Goal: Task Accomplishment & Management: Use online tool/utility

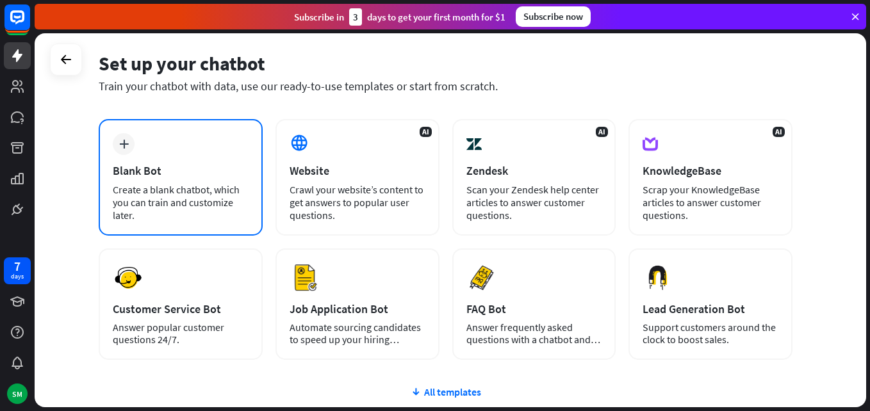
scroll to position [48, 0]
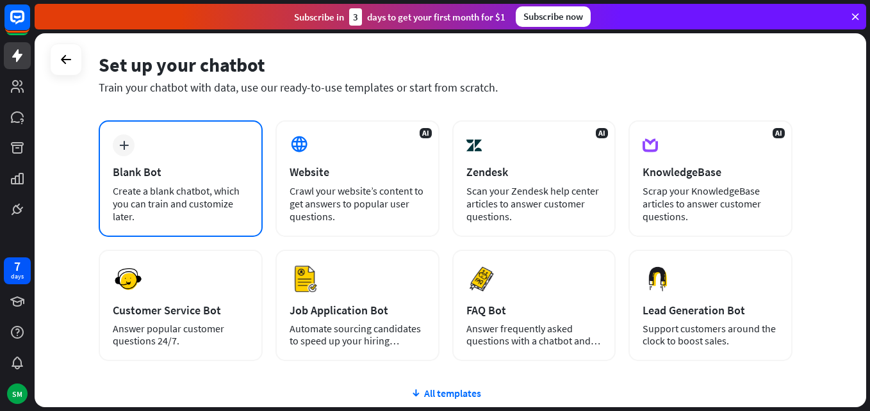
click at [193, 174] on div "Blank Bot" at bounding box center [181, 172] width 136 height 15
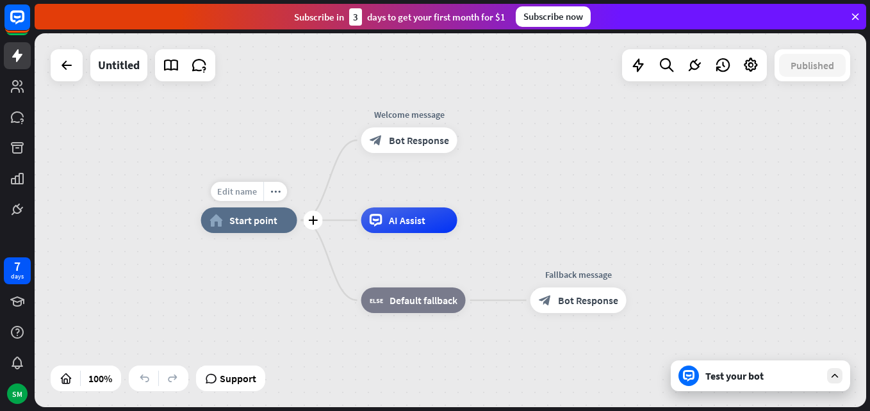
click at [236, 199] on div "Edit name" at bounding box center [237, 191] width 53 height 19
type input "*"
type input "**********"
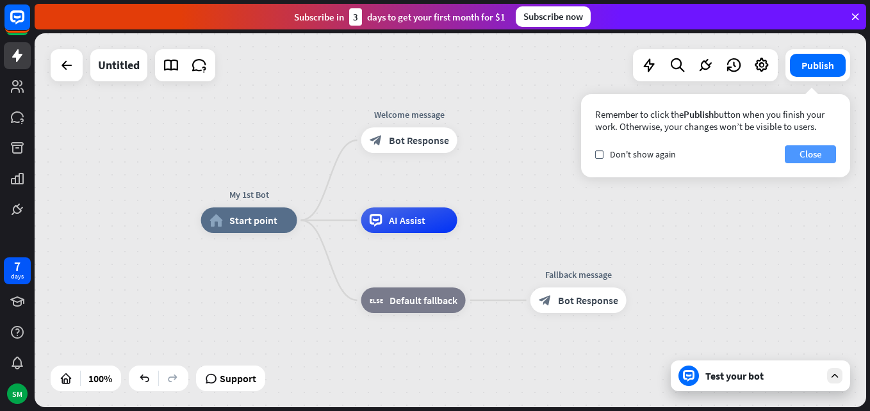
click at [815, 152] on button "Close" at bounding box center [810, 154] width 51 height 18
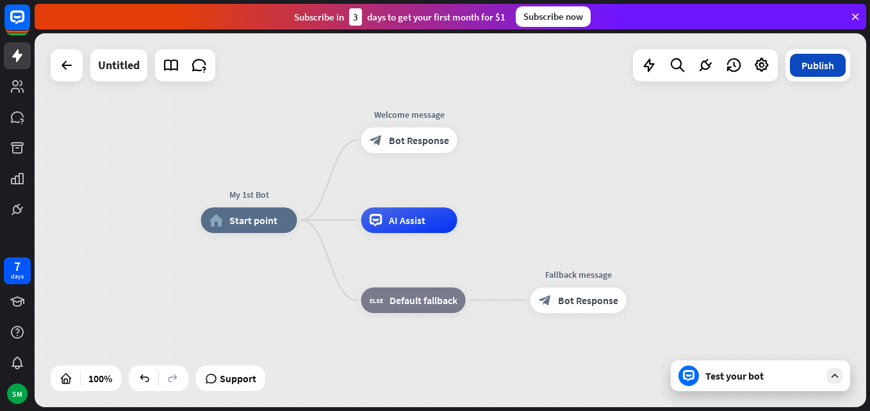
click at [810, 66] on button "Publish" at bounding box center [818, 65] width 56 height 23
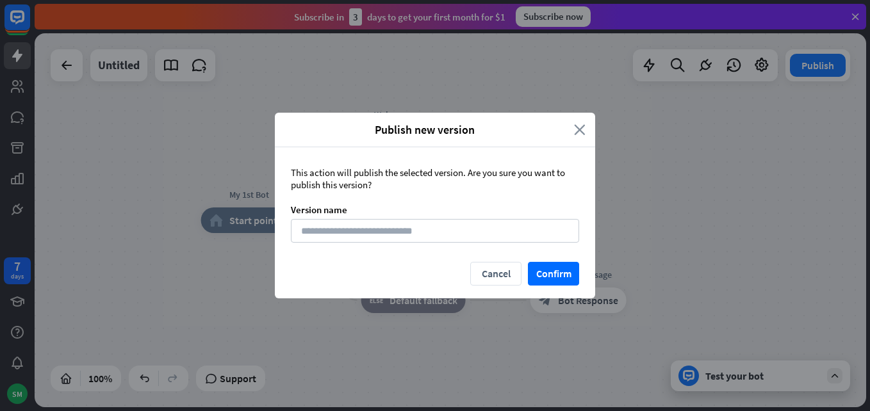
click at [582, 127] on icon "close" at bounding box center [580, 129] width 12 height 15
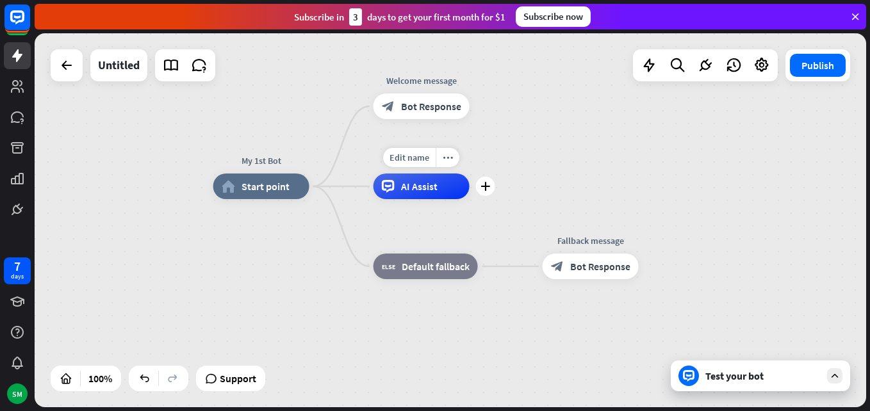
drag, startPoint x: 456, startPoint y: 252, endPoint x: 469, endPoint y: 218, distance: 36.5
click at [469, 199] on div "Edit name more_horiz plus AI Assist" at bounding box center [421, 187] width 96 height 26
click at [747, 385] on div "Test your bot" at bounding box center [760, 376] width 179 height 31
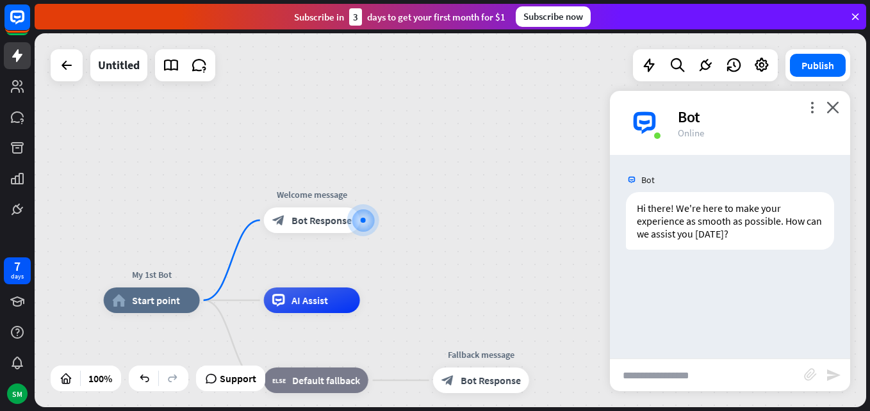
click at [628, 372] on input "text" at bounding box center [707, 375] width 194 height 32
type input "*"
type input "***"
click at [829, 369] on icon "send" at bounding box center [833, 375] width 15 height 15
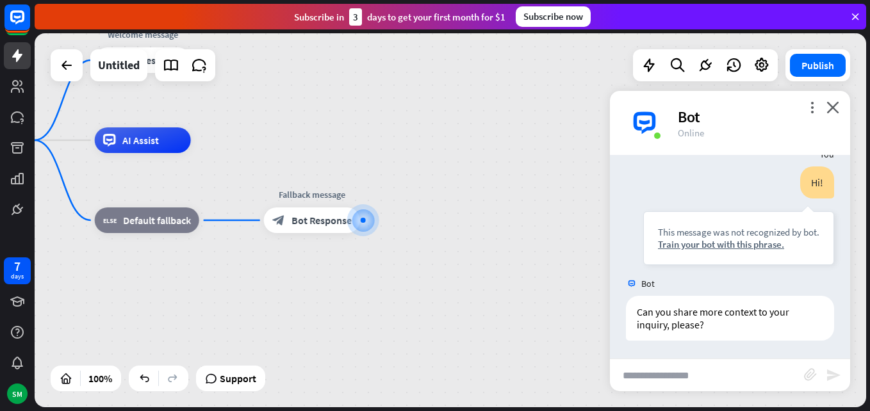
scroll to position [115, 0]
click at [359, 224] on div at bounding box center [363, 220] width 13 height 13
click at [301, 187] on span "Edit name" at bounding box center [300, 192] width 40 height 12
type input "*"
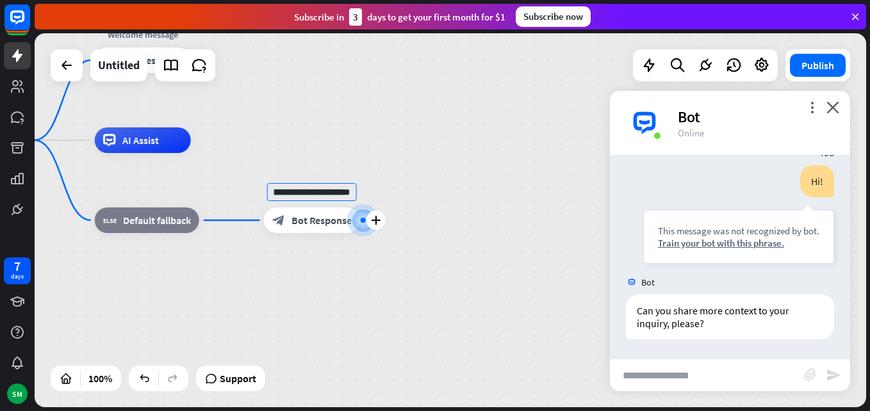
scroll to position [0, 44]
type input "**********"
click at [364, 215] on div at bounding box center [363, 220] width 13 height 13
click at [374, 217] on icon "plus" at bounding box center [376, 220] width 10 height 9
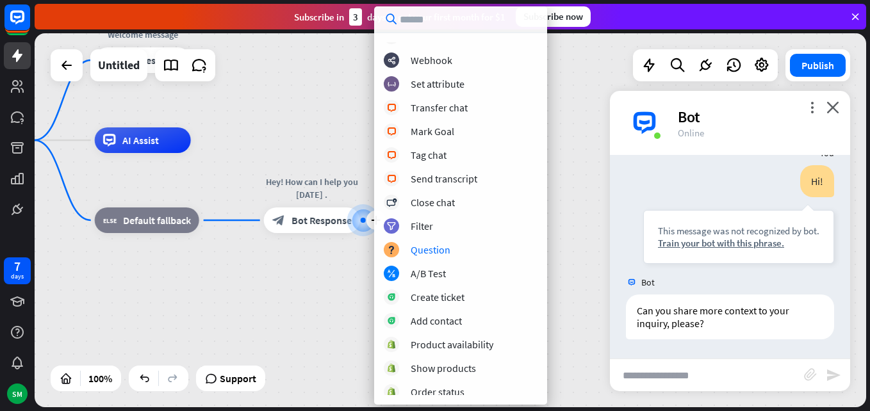
scroll to position [252, 0]
click at [454, 243] on div "block_question Question" at bounding box center [461, 248] width 154 height 15
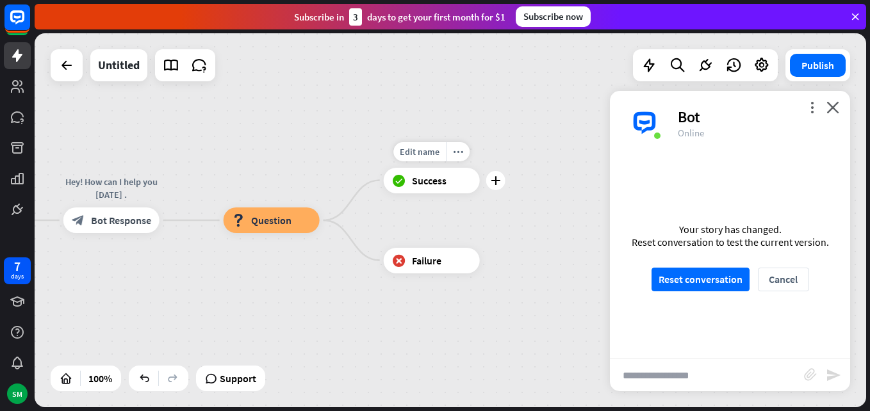
click at [426, 185] on span "Success" at bounding box center [429, 180] width 35 height 13
click at [437, 265] on span "Failure" at bounding box center [426, 260] width 29 height 13
click at [495, 177] on icon "plus" at bounding box center [496, 180] width 10 height 9
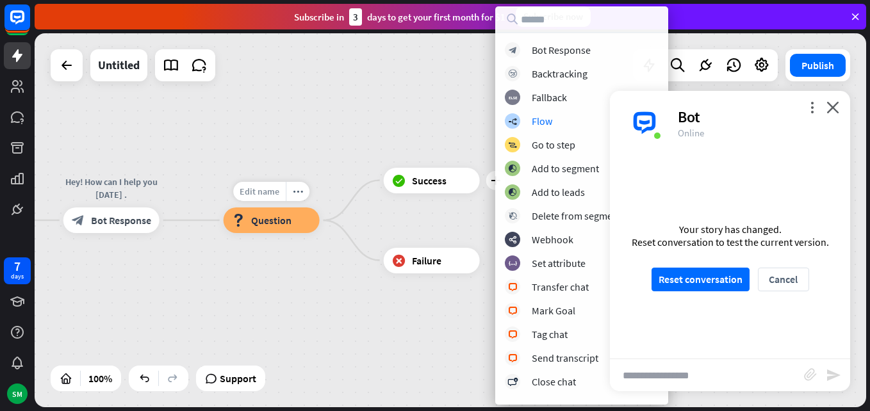
click at [268, 189] on span "Edit name" at bounding box center [260, 192] width 40 height 12
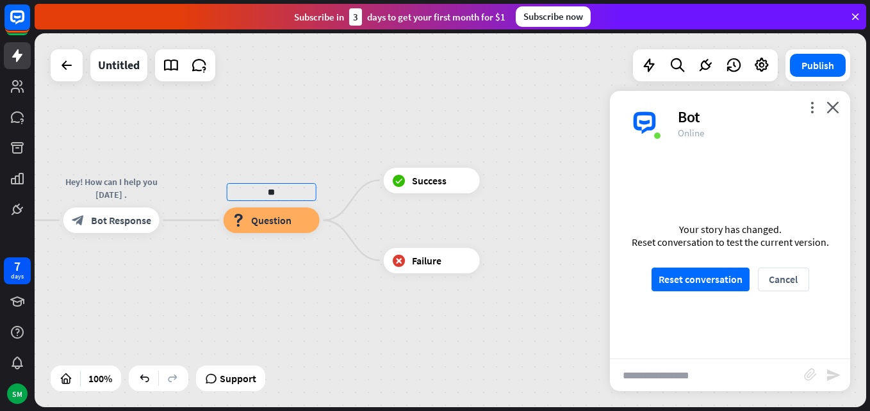
type input "*"
type input "**********"
click at [728, 271] on button "Reset conversation" at bounding box center [700, 280] width 98 height 24
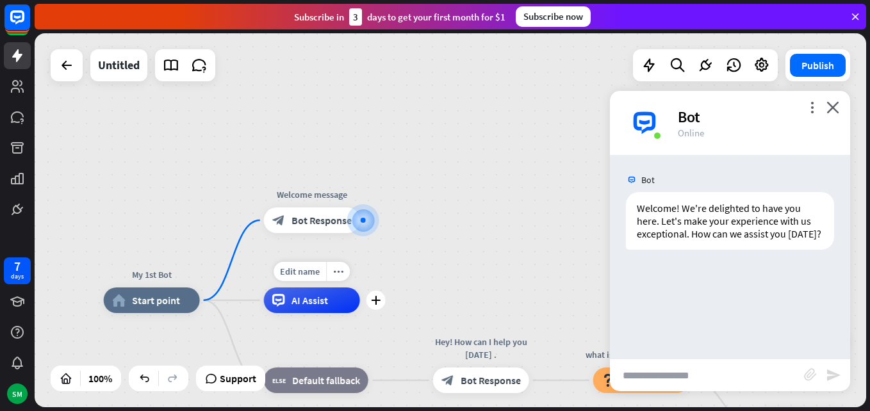
click at [329, 309] on div "AI Assist" at bounding box center [312, 301] width 96 height 26
click at [373, 303] on icon "plus" at bounding box center [376, 300] width 10 height 9
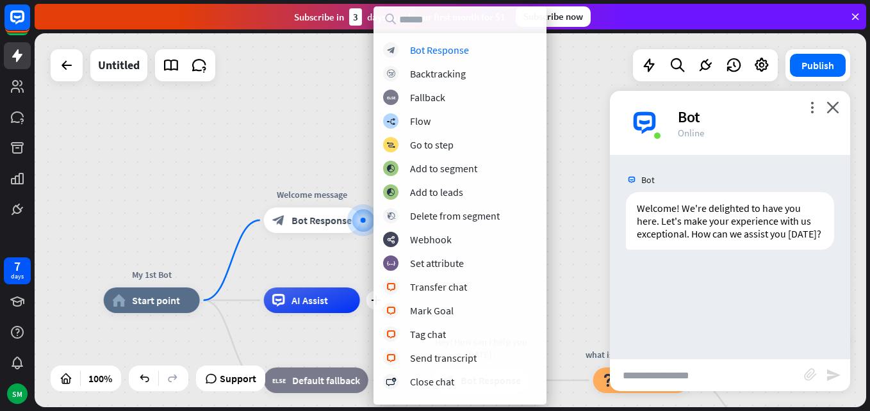
click at [272, 178] on div "My 1st Bot home_2 Start point Welcome message block_bot_response Bot Response p…" at bounding box center [450, 220] width 831 height 374
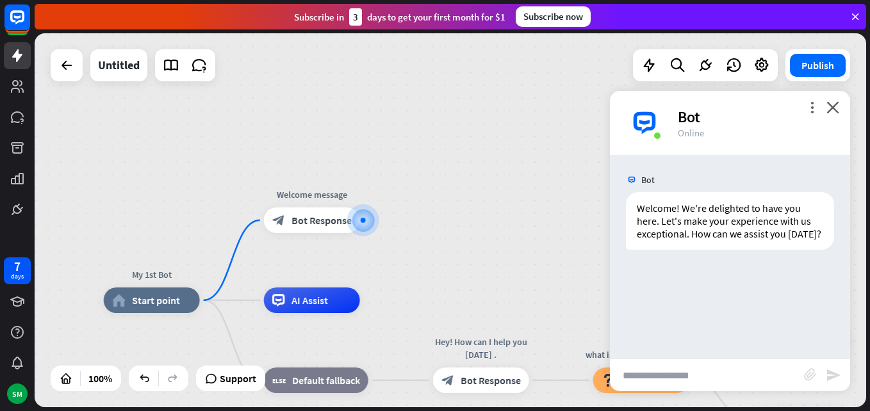
click at [703, 381] on input "text" at bounding box center [707, 375] width 194 height 32
click at [361, 218] on div at bounding box center [363, 220] width 5 height 5
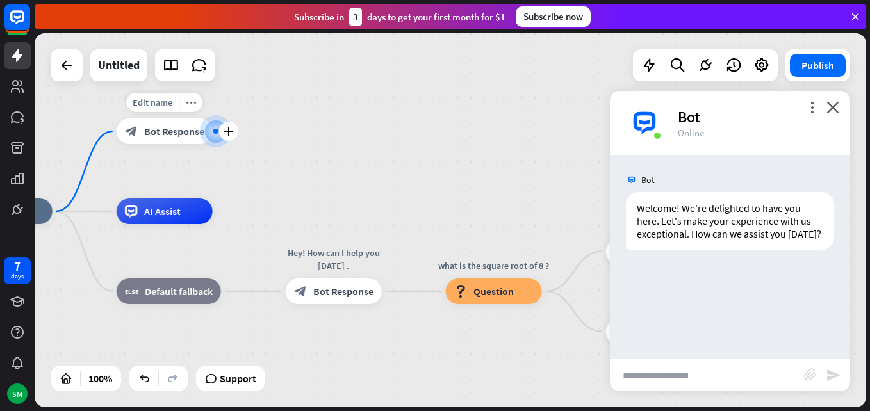
drag, startPoint x: 361, startPoint y: 218, endPoint x: 204, endPoint y: 125, distance: 182.9
click at [213, 129] on div at bounding box center [215, 131] width 5 height 5
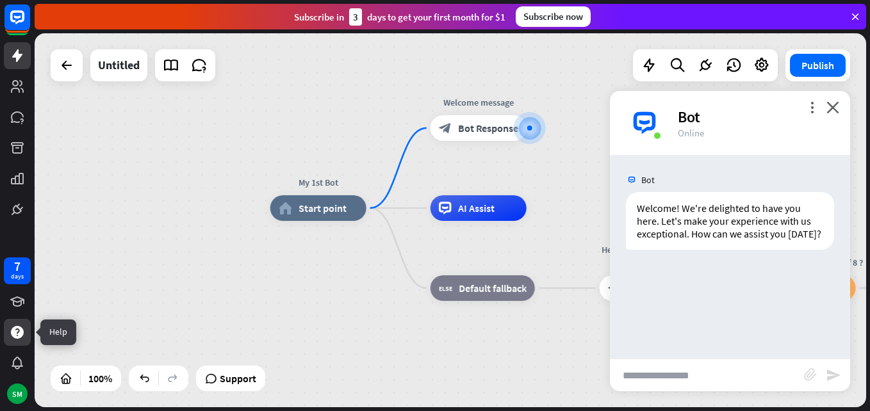
click at [19, 329] on icon at bounding box center [17, 332] width 13 height 13
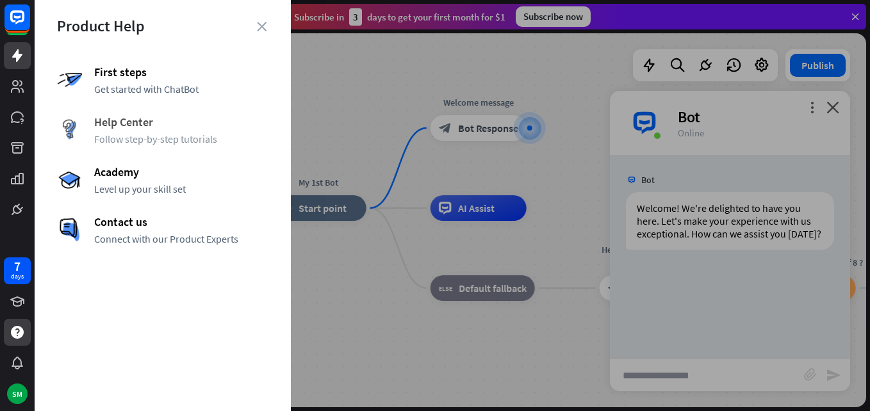
click at [163, 116] on span "Help Center" at bounding box center [181, 122] width 174 height 15
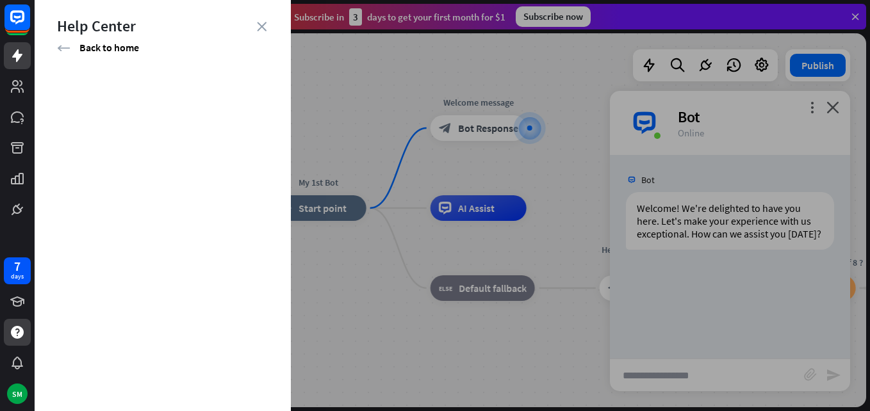
click at [260, 19] on div "Help Center" at bounding box center [162, 26] width 211 height 20
click at [257, 22] on icon "close" at bounding box center [262, 27] width 10 height 10
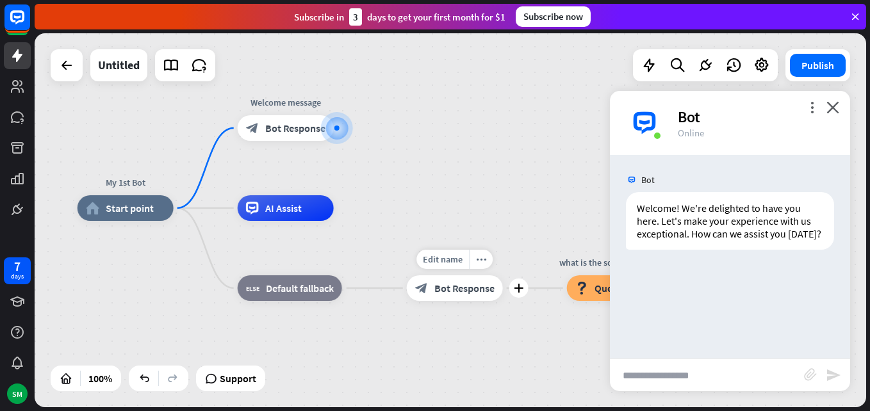
click at [680, 127] on div "Online" at bounding box center [756, 133] width 157 height 12
click at [717, 244] on div "Welcome! We're delighted to have you here. Let's make your experience with us e…" at bounding box center [730, 221] width 208 height 58
click at [712, 363] on input "text" at bounding box center [707, 375] width 194 height 32
click at [627, 375] on input "text" at bounding box center [707, 375] width 194 height 32
type input "*"
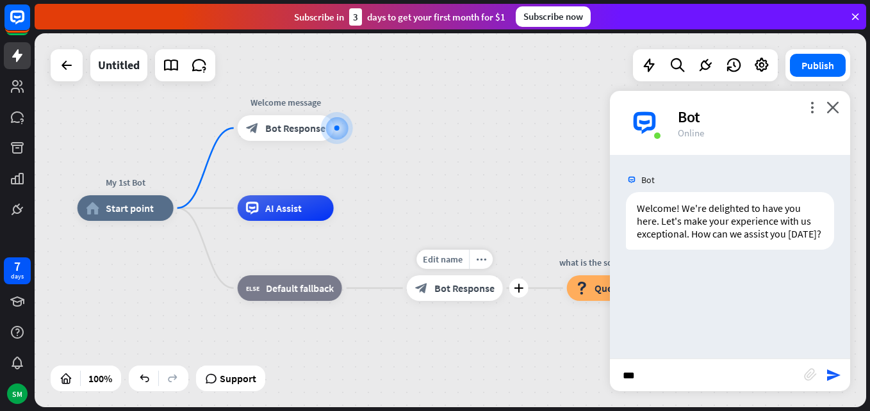
type input "*"
type input "**********"
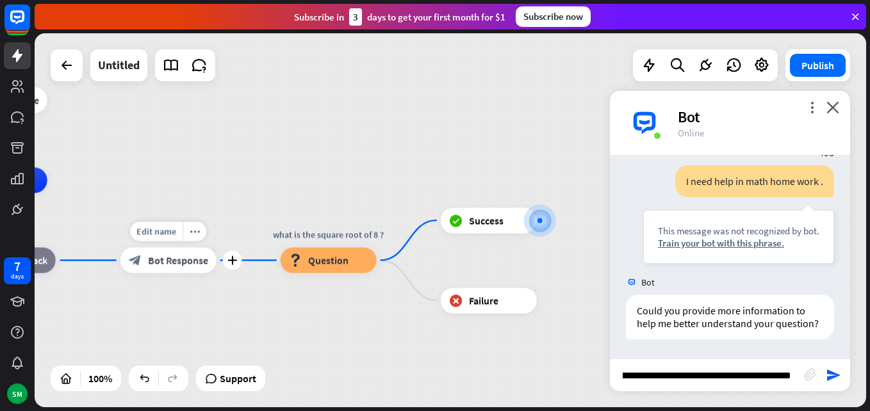
scroll to position [0, 35]
type input "**********"
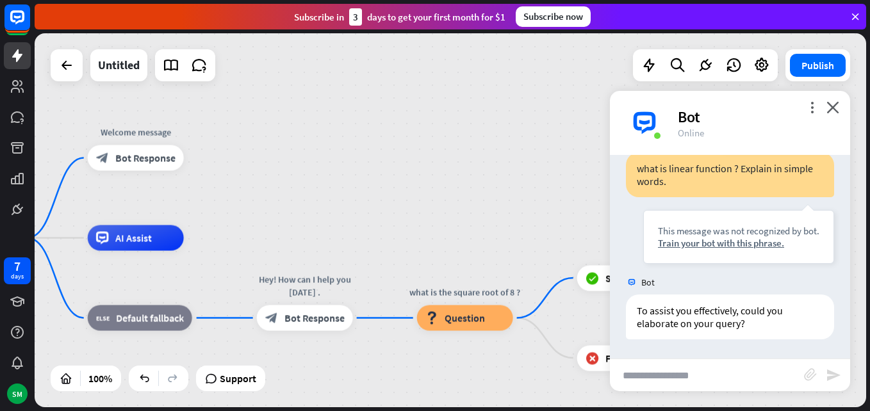
scroll to position [359, 0]
click at [293, 282] on div "Edit name" at bounding box center [292, 289] width 53 height 19
type input "*"
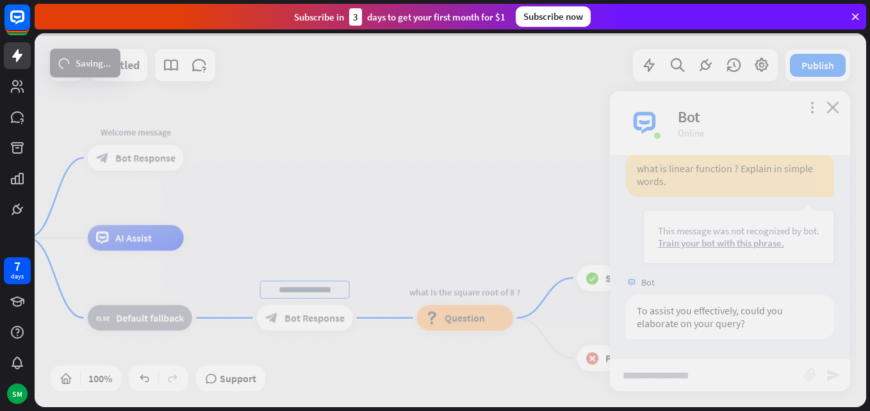
click at [673, 377] on div "My 1st Bot home_2 Start point Welcome message block_bot_response Bot Response A…" at bounding box center [450, 220] width 831 height 374
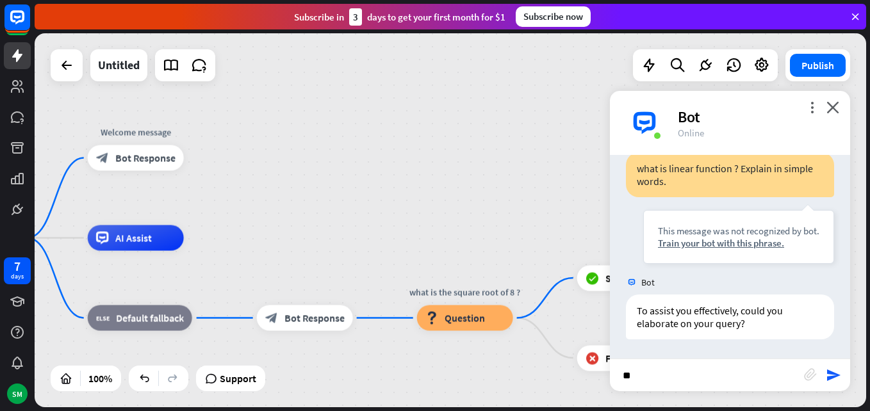
type input "**"
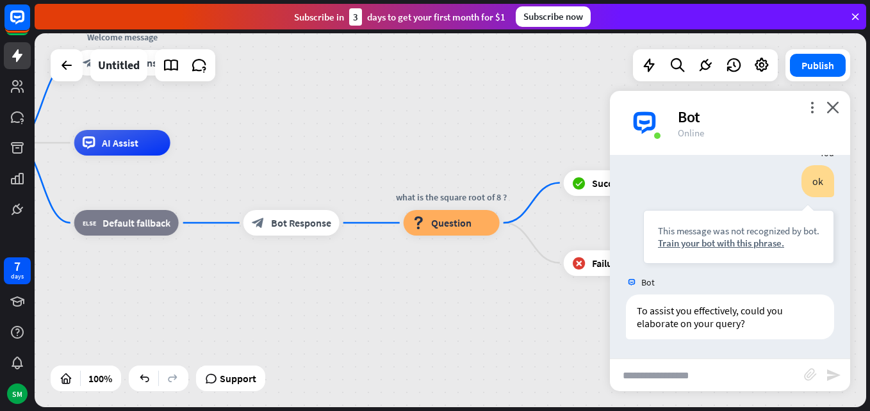
scroll to position [564, 0]
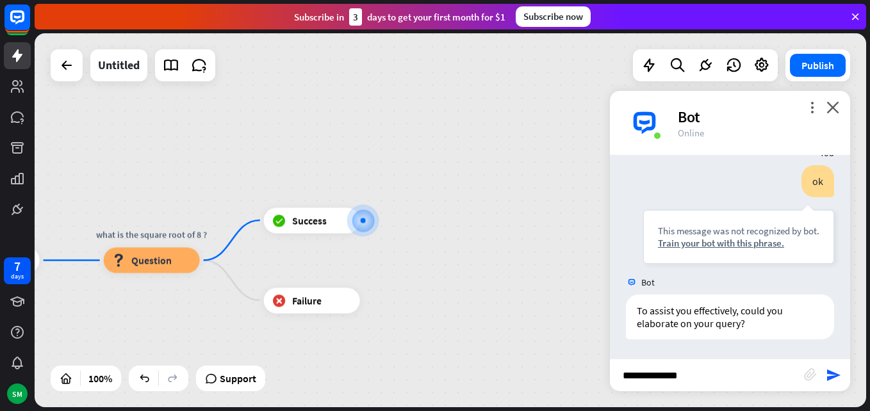
type input "**********"
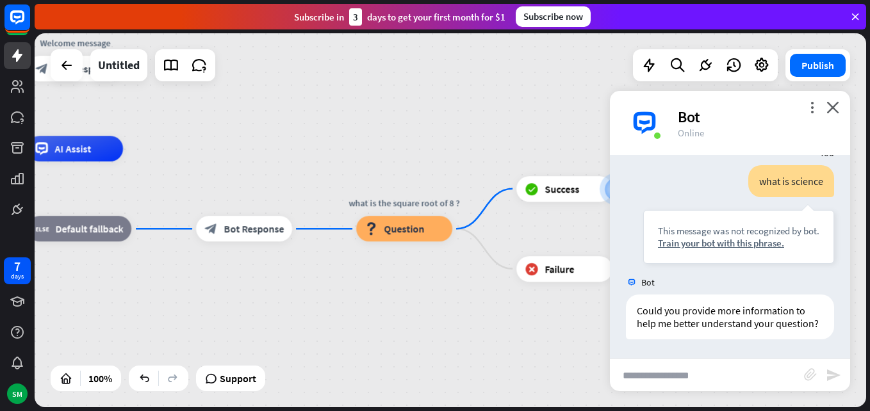
scroll to position [781, 0]
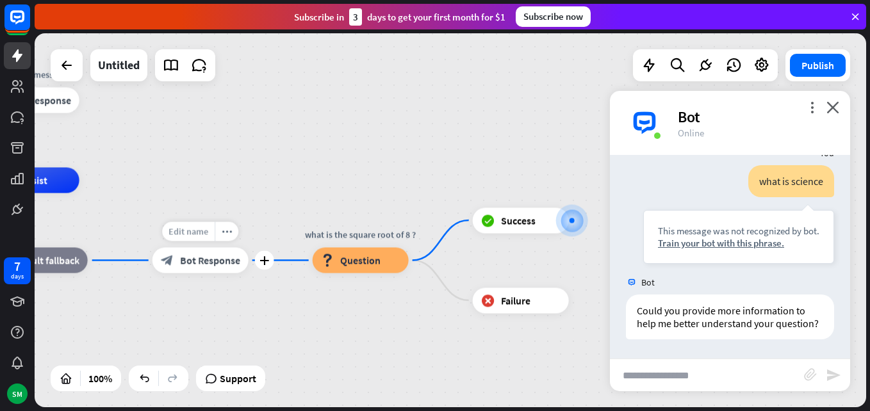
click at [205, 235] on span "Edit name" at bounding box center [188, 232] width 40 height 12
type input "**********"
click at [625, 378] on input "text" at bounding box center [707, 375] width 194 height 32
type input "**********"
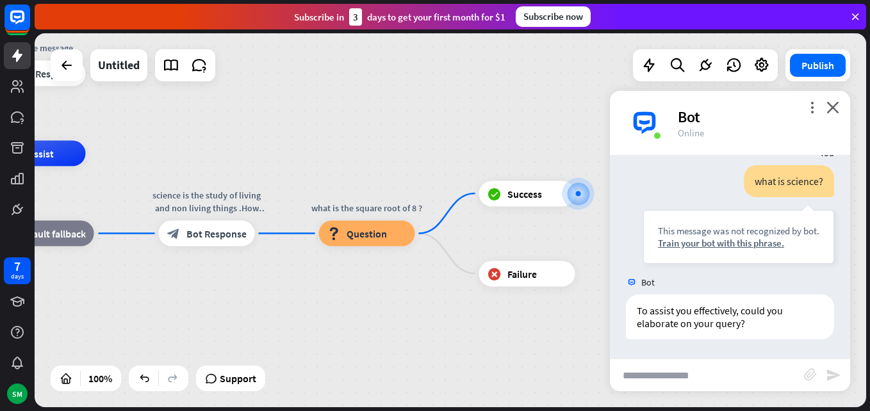
scroll to position [986, 0]
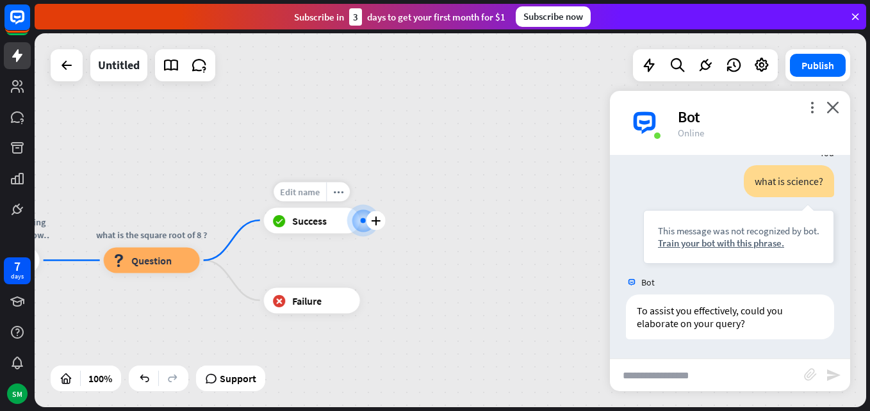
click at [305, 190] on span "Edit name" at bounding box center [300, 192] width 40 height 12
click at [145, 232] on span "Edit name" at bounding box center [140, 232] width 40 height 12
type input "*"
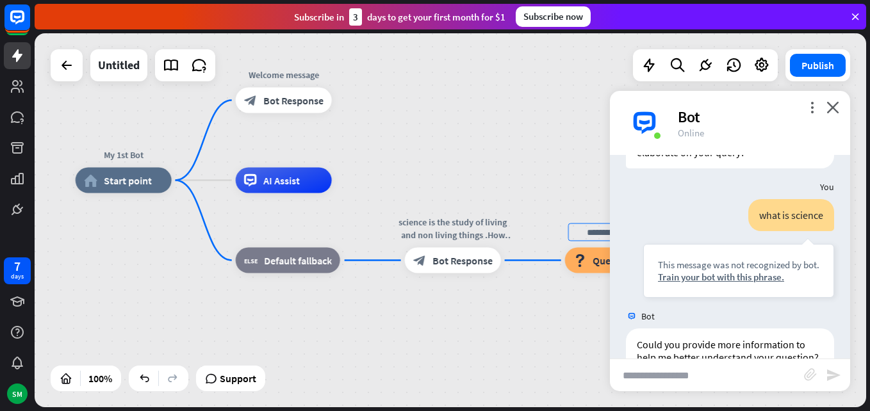
scroll to position [986, 0]
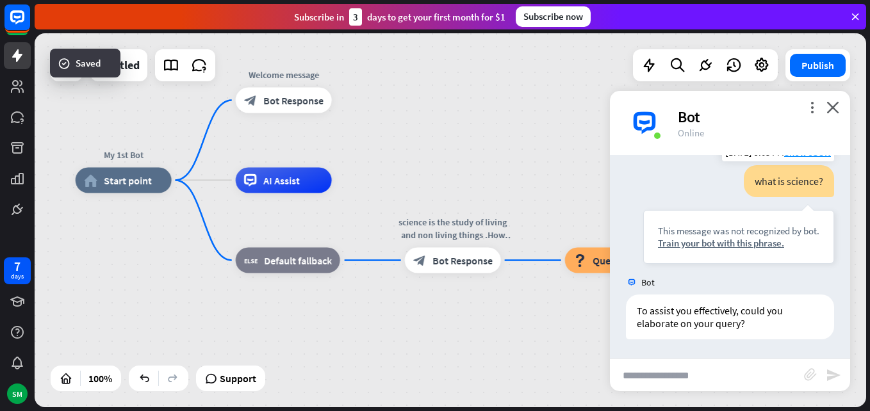
click at [734, 250] on div "My 1st Bot home_2 Start point Welcome message block_bot_response Bot Response A…" at bounding box center [450, 220] width 831 height 374
click at [734, 250] on div "This message was not recognized by bot. Train your bot with this phrase." at bounding box center [738, 237] width 191 height 54
click at [284, 113] on div "Edit name more_horiz plus block_bot_response Bot Response" at bounding box center [284, 101] width 96 height 26
click at [277, 94] on span "Bot Response" at bounding box center [293, 100] width 60 height 13
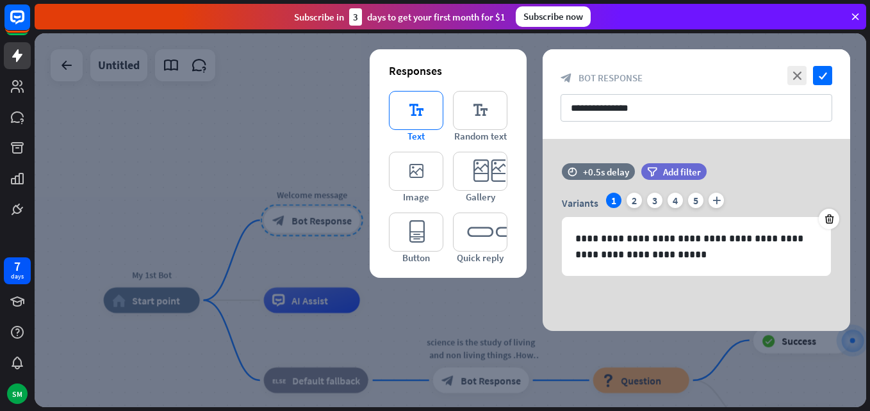
click at [416, 104] on icon "editor_text" at bounding box center [416, 110] width 54 height 39
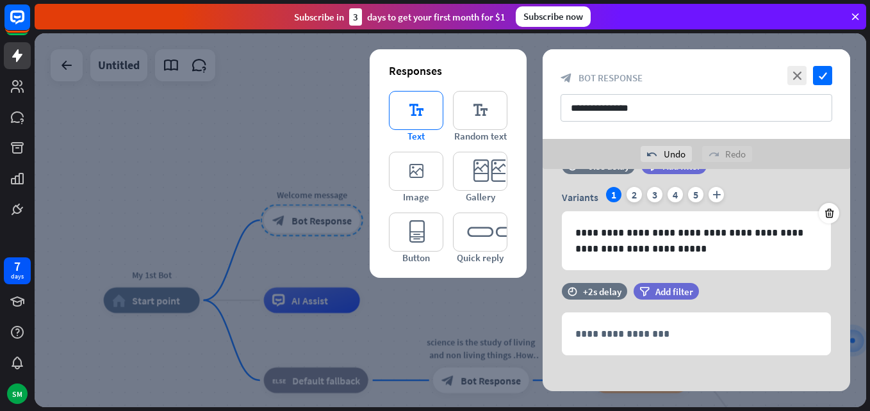
scroll to position [45, 0]
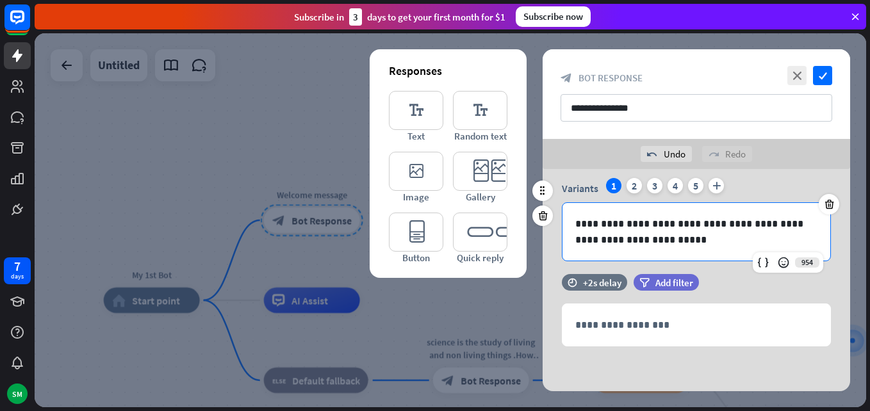
click at [651, 244] on p "**********" at bounding box center [696, 232] width 242 height 32
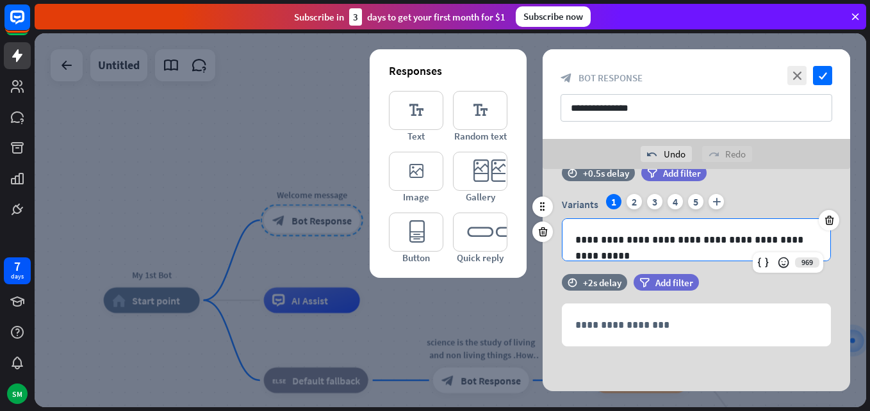
scroll to position [29, 0]
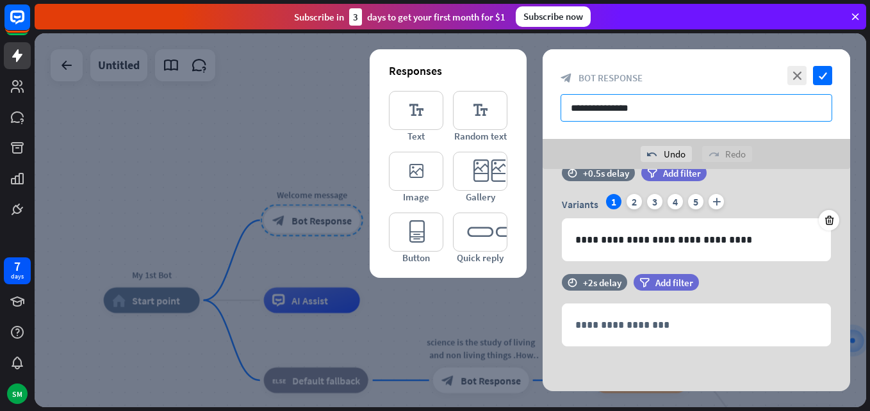
click at [651, 106] on input "**********" at bounding box center [696, 108] width 272 height 28
type input "*"
type input "**********"
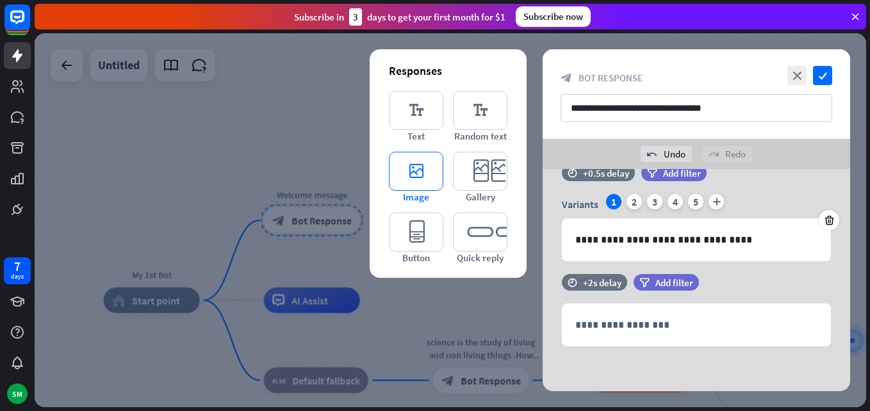
click at [425, 184] on icon "editor_image" at bounding box center [416, 171] width 54 height 39
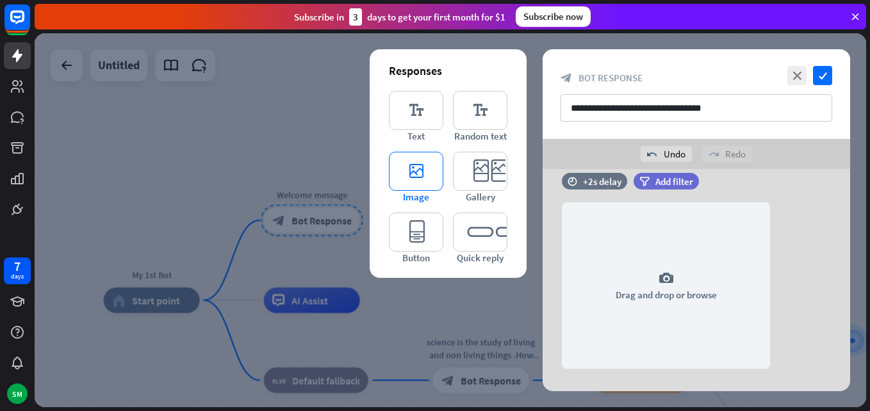
scroll to position [219, 0]
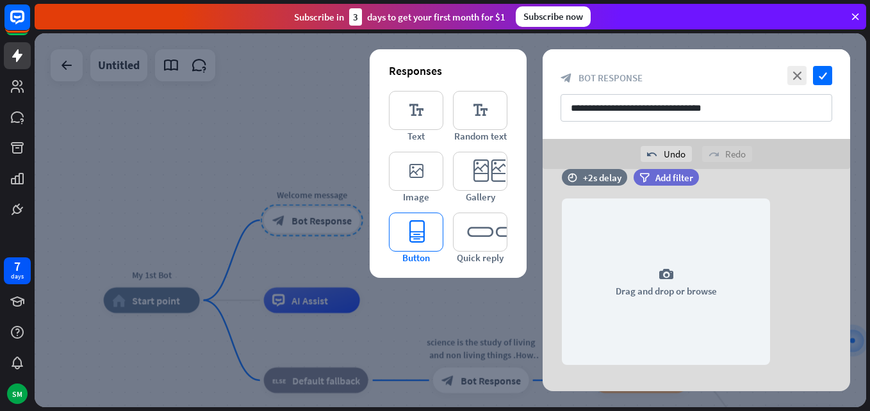
click at [414, 242] on icon "editor_button" at bounding box center [416, 232] width 54 height 39
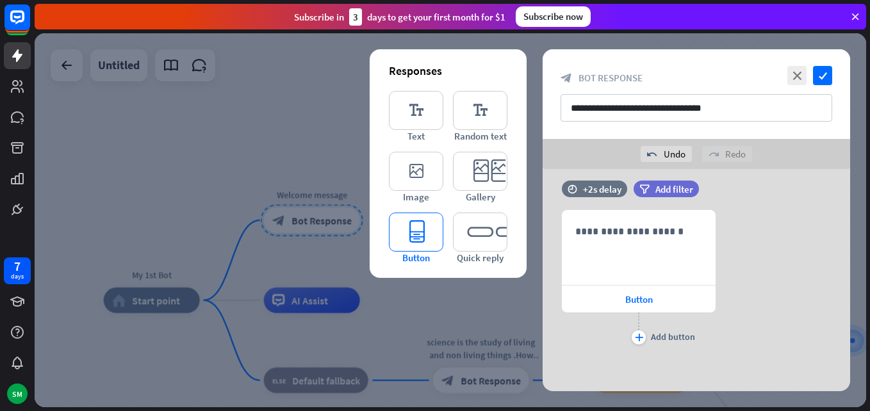
scroll to position [418, 0]
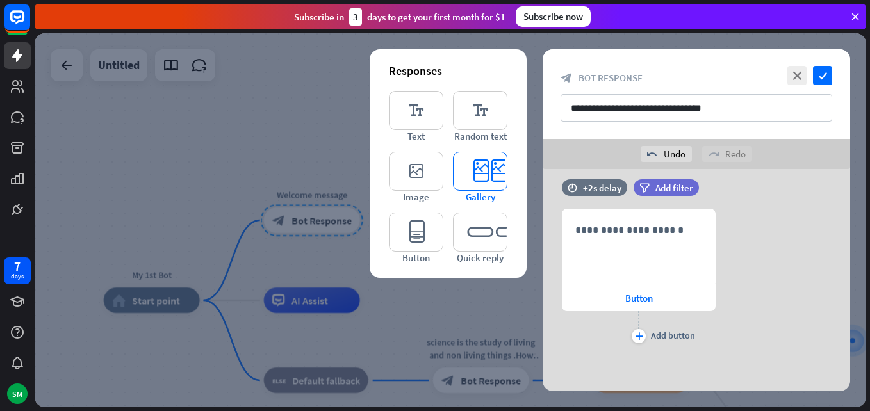
click at [493, 168] on icon "editor_card" at bounding box center [480, 171] width 54 height 39
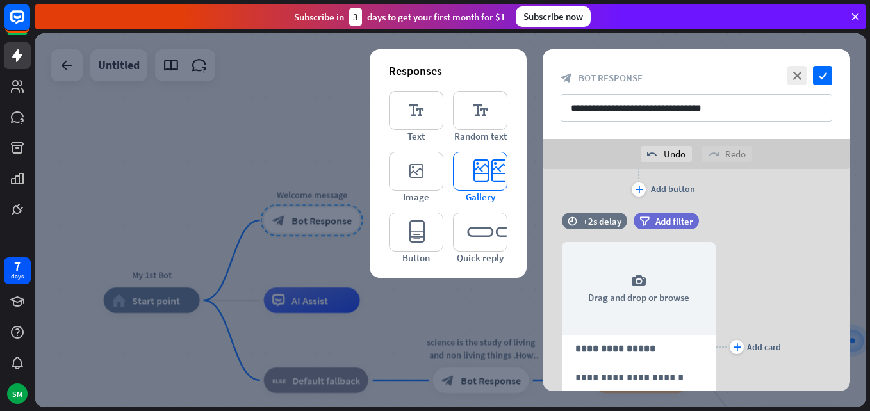
scroll to position [608, 0]
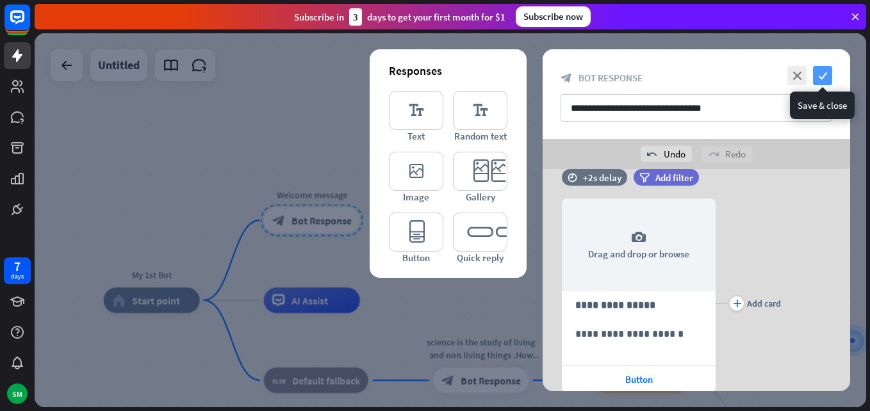
click at [817, 71] on icon "check" at bounding box center [822, 75] width 19 height 19
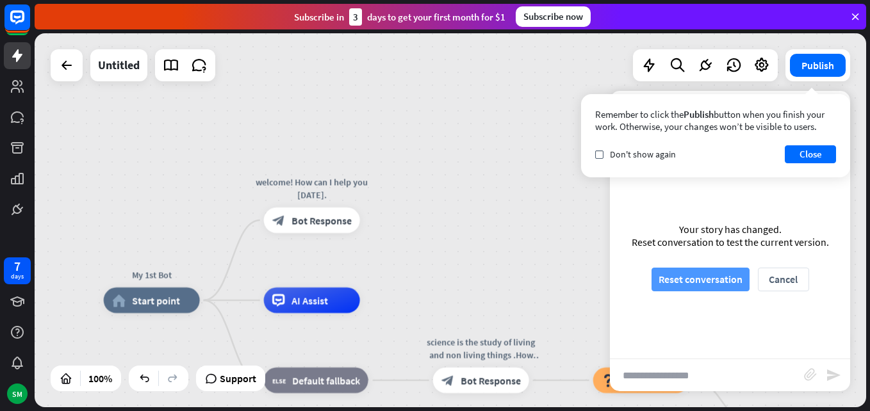
click at [711, 276] on button "Reset conversation" at bounding box center [700, 280] width 98 height 24
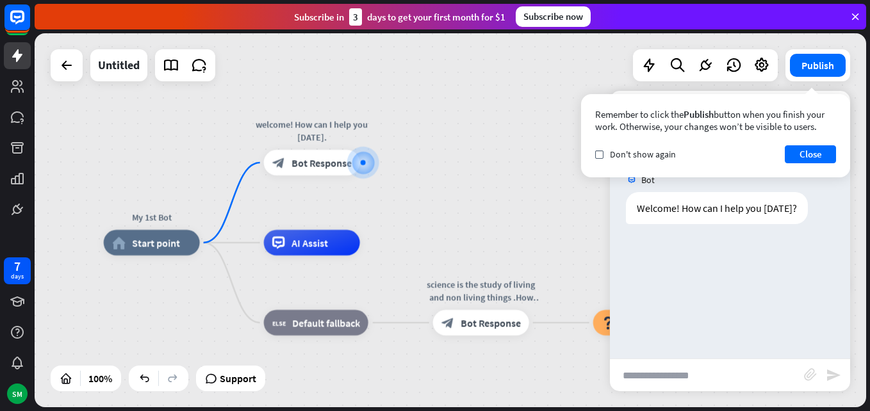
click at [685, 370] on input "text" at bounding box center [707, 375] width 194 height 32
click at [364, 161] on div at bounding box center [363, 162] width 5 height 5
click at [362, 159] on div at bounding box center [363, 162] width 13 height 13
click at [317, 131] on span "Edit name" at bounding box center [300, 134] width 40 height 12
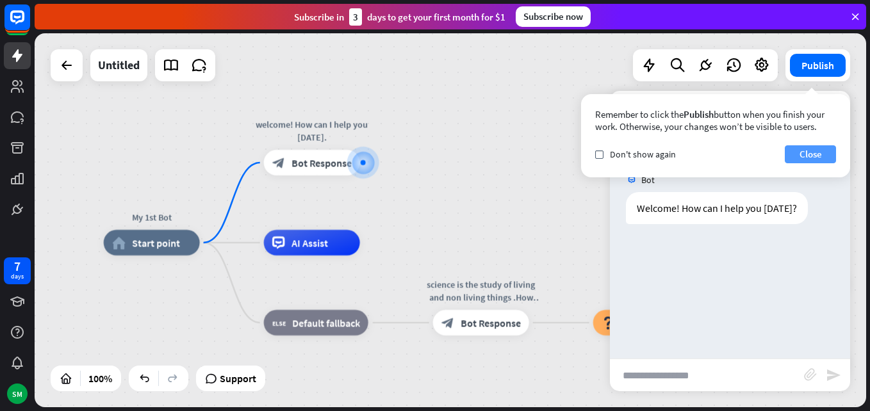
click at [811, 156] on button "Close" at bounding box center [810, 154] width 51 height 18
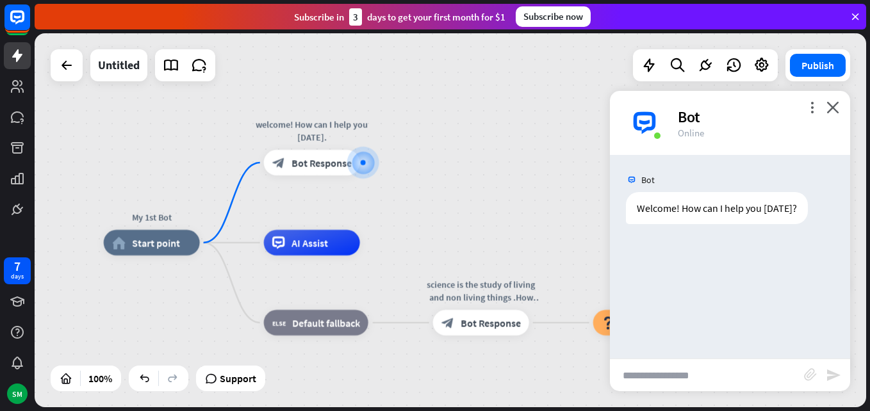
click at [705, 126] on div "Bot" at bounding box center [756, 117] width 157 height 20
click at [646, 390] on input "text" at bounding box center [707, 375] width 194 height 32
type input "*"
type input "****"
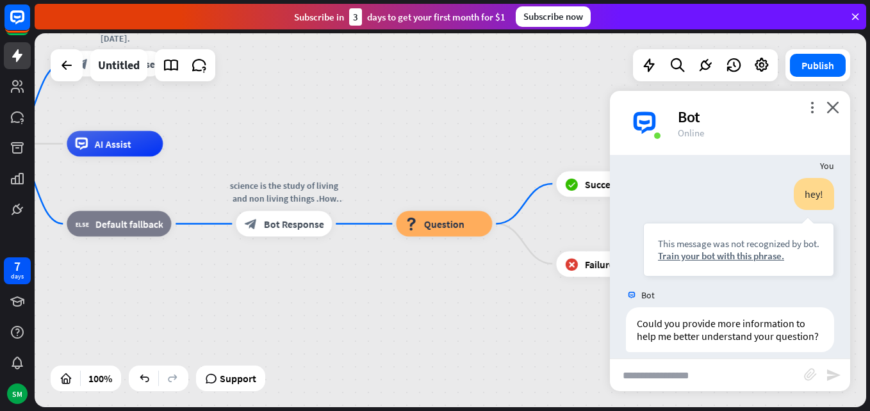
scroll to position [102, 0]
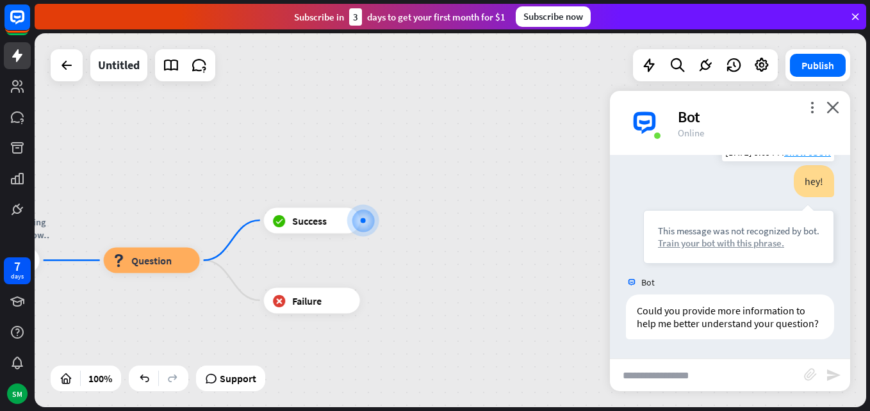
click at [665, 237] on div "Train your bot with this phrase." at bounding box center [738, 243] width 161 height 12
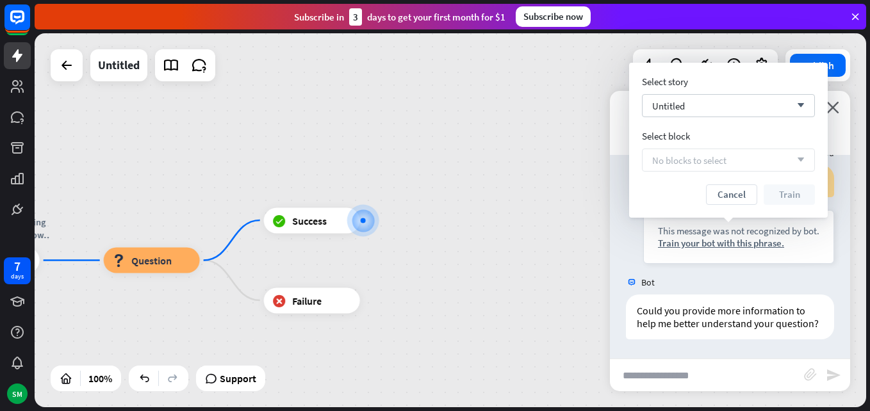
click at [665, 161] on span "No blocks to select" at bounding box center [689, 160] width 74 height 12
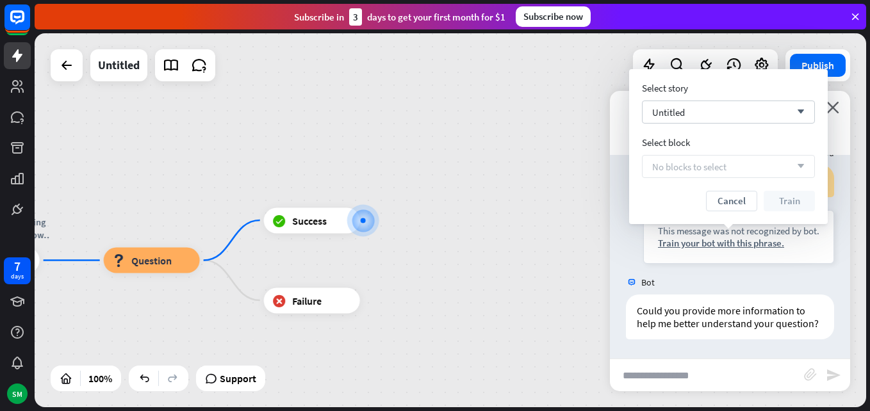
scroll to position [0, 0]
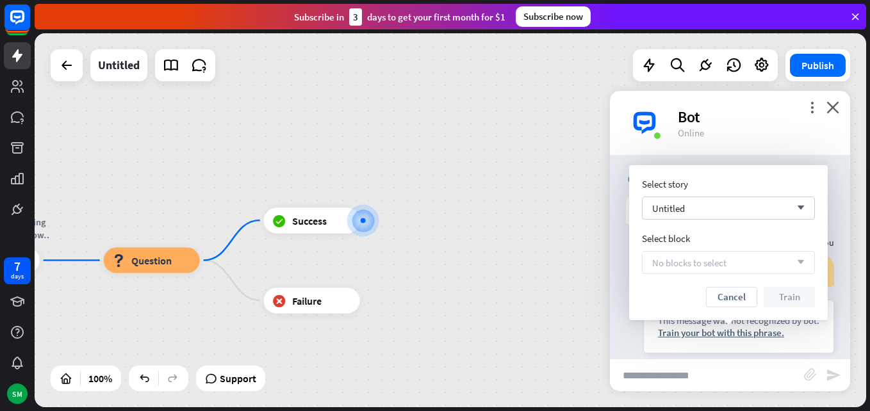
drag, startPoint x: 727, startPoint y: 226, endPoint x: 591, endPoint y: 197, distance: 138.8
click at [591, 197] on div "My 1st Bot home_2 Start point welcome! How can I help you [DATE]. block_bot_res…" at bounding box center [450, 220] width 831 height 374
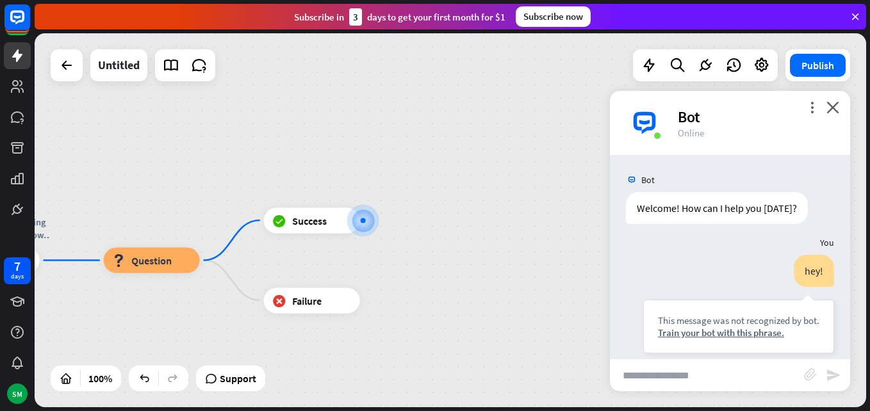
click at [591, 197] on div "My 1st Bot home_2 Start point welcome! How can I help you [DATE]. block_bot_res…" at bounding box center [450, 220] width 831 height 374
click at [446, 183] on div "My 1st Bot home_2 Start point welcome! How can I help you [DATE]. block_bot_res…" at bounding box center [450, 220] width 831 height 374
click at [341, 120] on div "My 1st Bot home_2 Start point welcome! How can I help you [DATE]. block_bot_res…" at bounding box center [450, 220] width 831 height 374
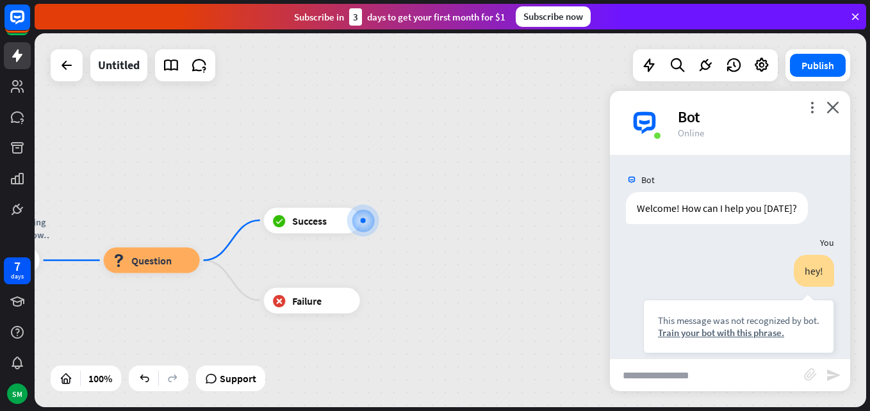
click at [341, 120] on div "My 1st Bot home_2 Start point welcome! How can I help you [DATE]. block_bot_res…" at bounding box center [450, 220] width 831 height 374
click at [357, 222] on div at bounding box center [363, 220] width 13 height 13
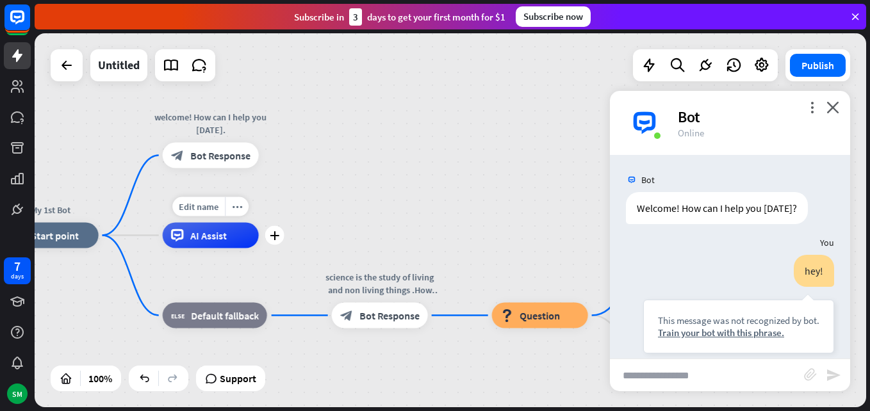
click at [216, 241] on span "AI Assist" at bounding box center [208, 235] width 37 height 13
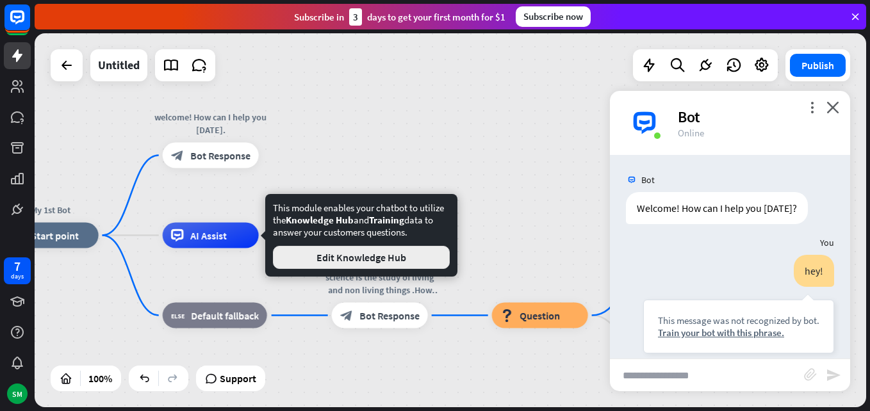
click at [371, 262] on button "Edit Knowledge Hub" at bounding box center [361, 257] width 177 height 23
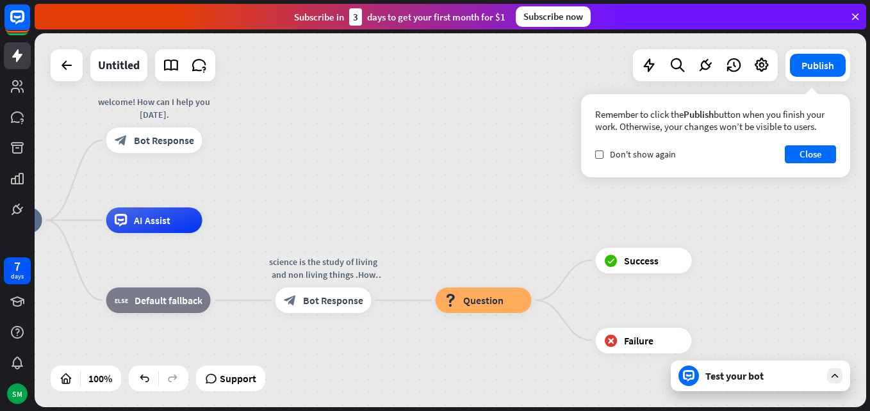
click at [713, 373] on div "Test your bot" at bounding box center [762, 376] width 115 height 13
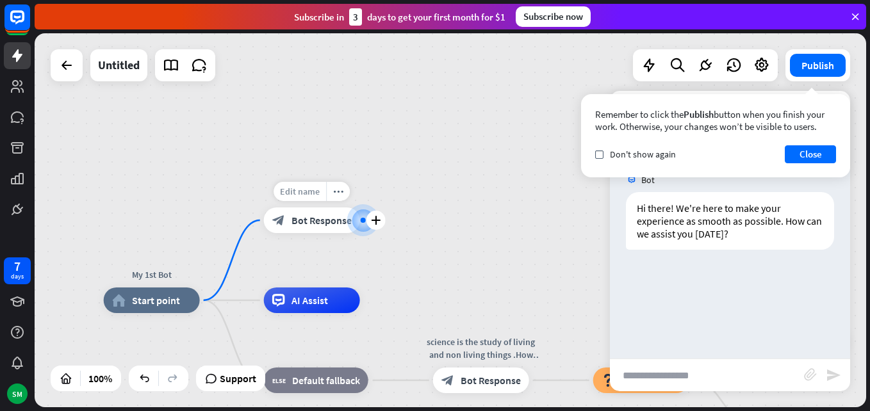
drag, startPoint x: 315, startPoint y: 215, endPoint x: 313, endPoint y: 186, distance: 28.9
click at [313, 208] on div "Edit name more_horiz plus block_bot_response Bot Response" at bounding box center [312, 221] width 96 height 26
click at [313, 186] on span "Edit name" at bounding box center [300, 192] width 40 height 12
click at [361, 222] on div at bounding box center [363, 220] width 5 height 5
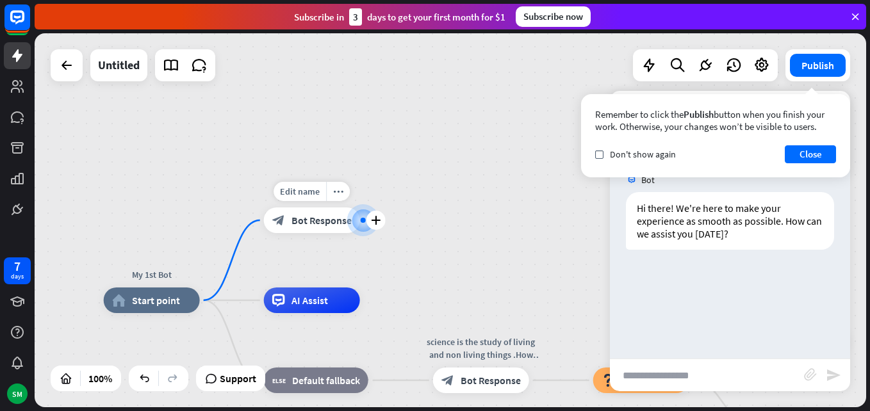
click at [361, 222] on div at bounding box center [363, 220] width 5 height 5
click at [368, 216] on div "plus" at bounding box center [375, 220] width 19 height 19
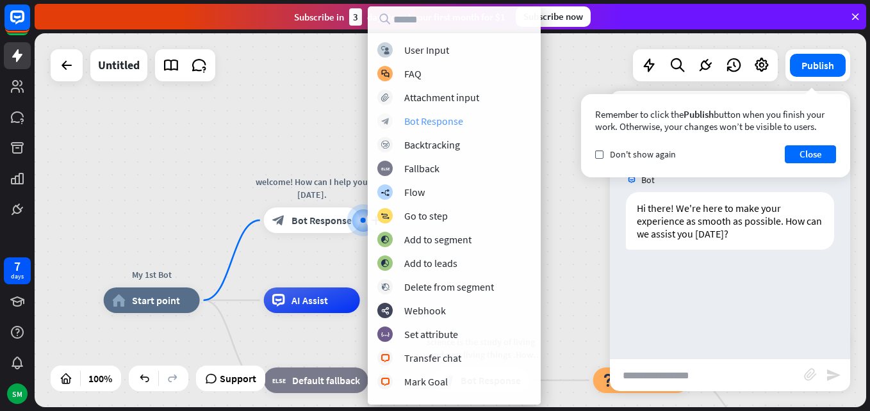
click at [436, 124] on div "Bot Response" at bounding box center [433, 121] width 59 height 13
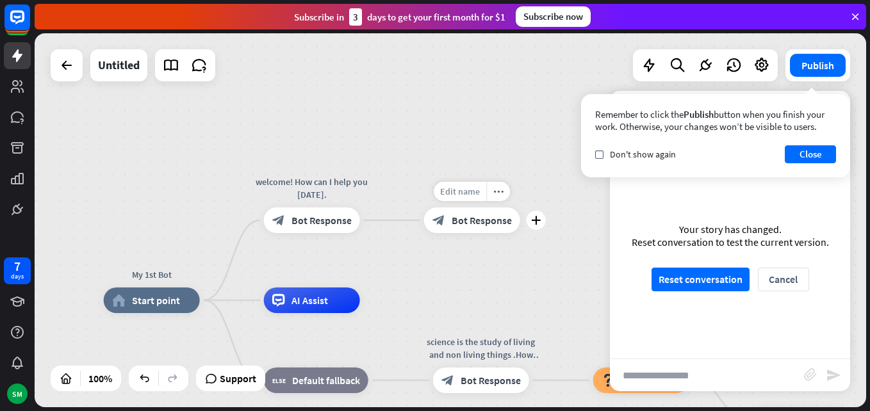
click at [470, 189] on span "Edit name" at bounding box center [460, 192] width 40 height 12
type input "***"
click at [479, 193] on span "Edit name" at bounding box center [460, 192] width 40 height 12
type input "***"
click at [539, 213] on div "plus" at bounding box center [535, 220] width 19 height 19
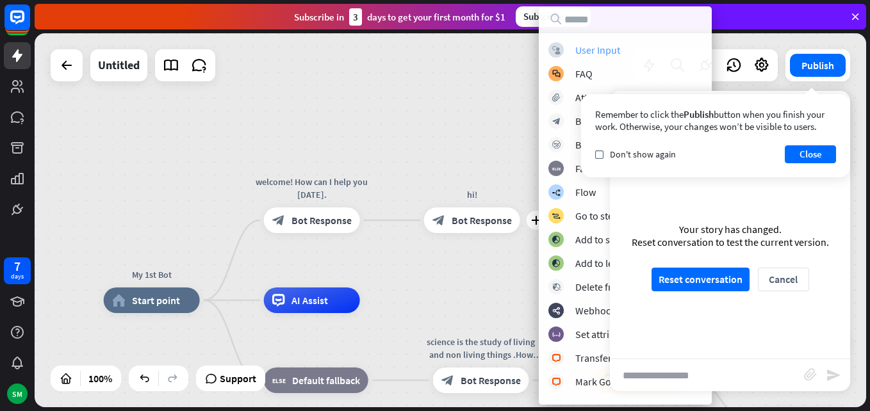
click at [624, 49] on div "block_user_input User Input" at bounding box center [625, 49] width 154 height 15
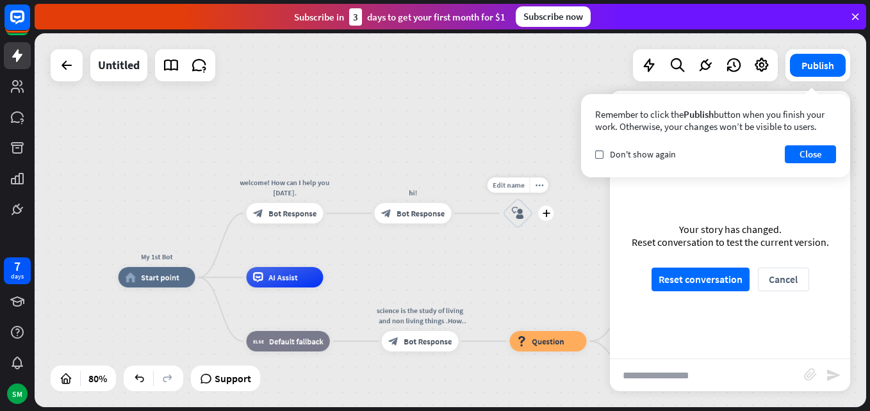
click at [525, 198] on div "Edit name more_horiz plus block_user_input" at bounding box center [517, 213] width 31 height 31
click at [524, 183] on span "Edit name" at bounding box center [509, 185] width 32 height 9
type input "*"
type input "**********"
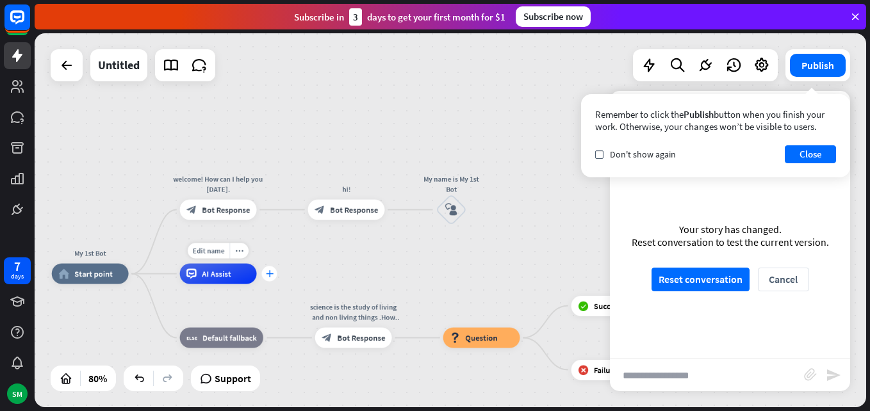
click at [266, 273] on icon "plus" at bounding box center [269, 273] width 8 height 7
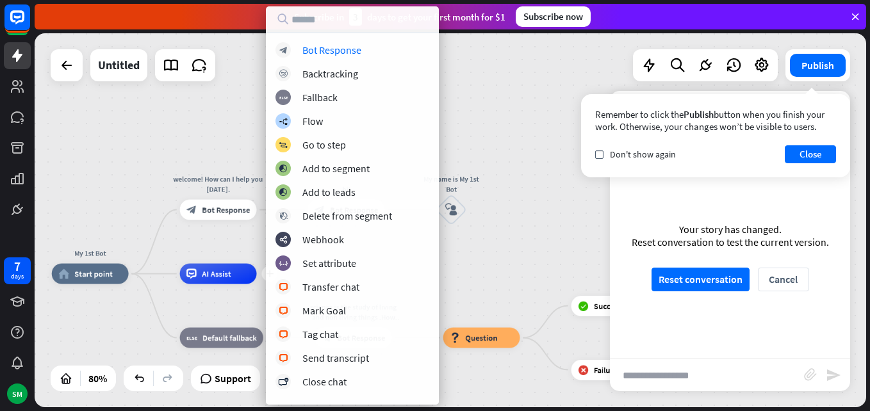
click at [225, 88] on div "My 1st Bot home_2 Start point welcome! How can I help you [DATE]. block_bot_res…" at bounding box center [450, 220] width 831 height 374
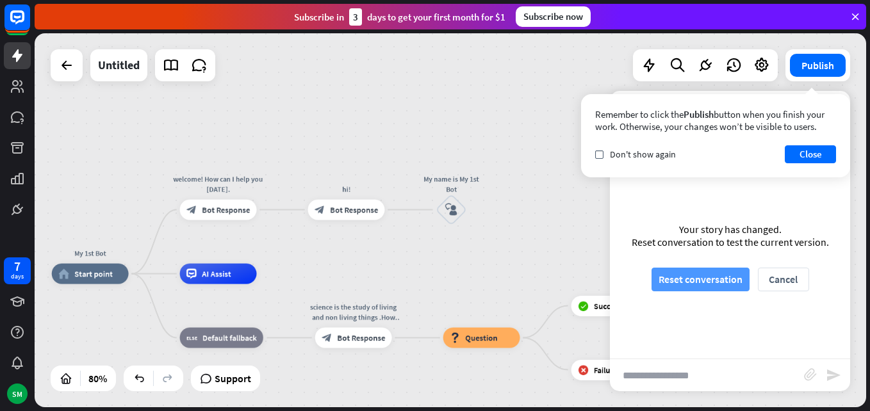
click at [694, 284] on button "Reset conversation" at bounding box center [700, 280] width 98 height 24
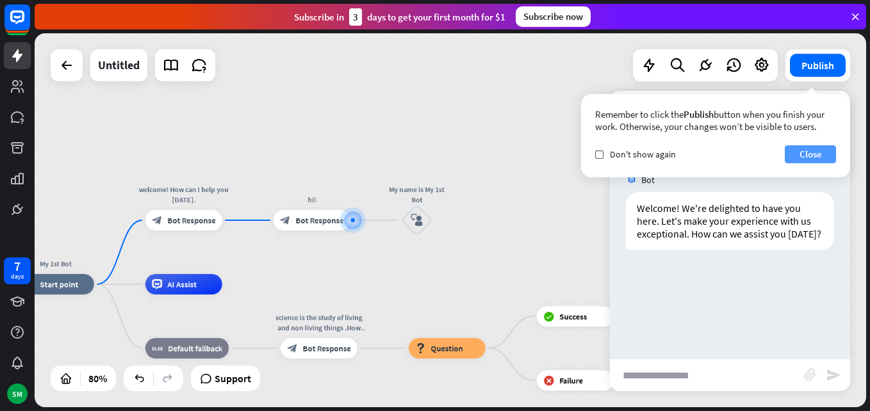
click at [810, 149] on button "Close" at bounding box center [810, 154] width 51 height 18
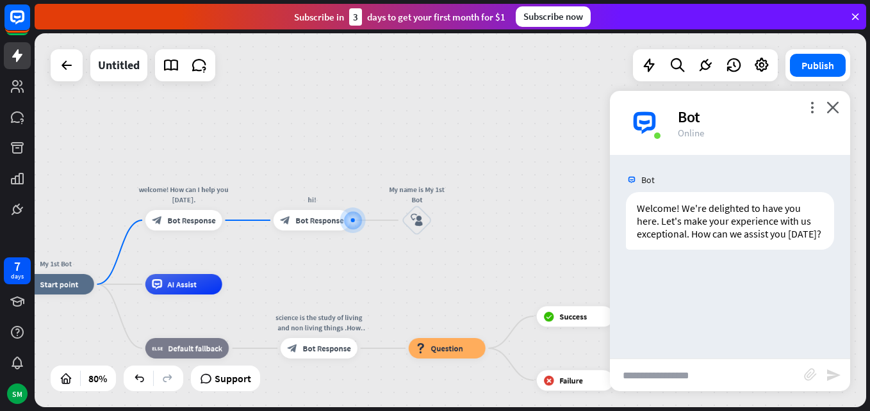
click at [705, 376] on input "text" at bounding box center [707, 375] width 194 height 32
type input "*"
type input "*****"
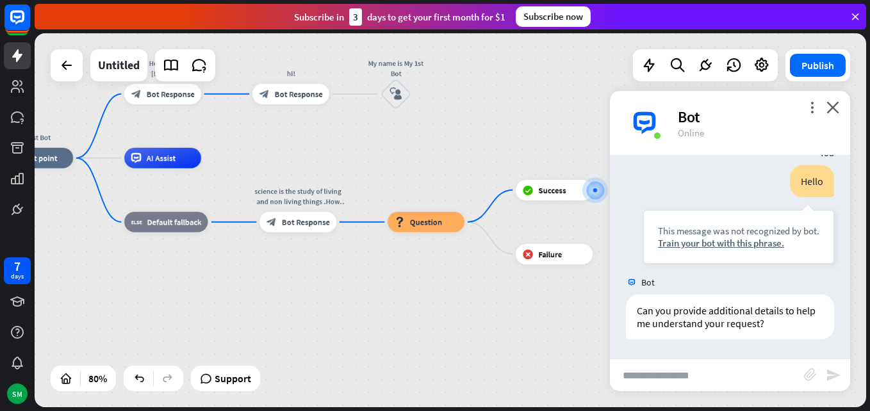
scroll to position [128, 0]
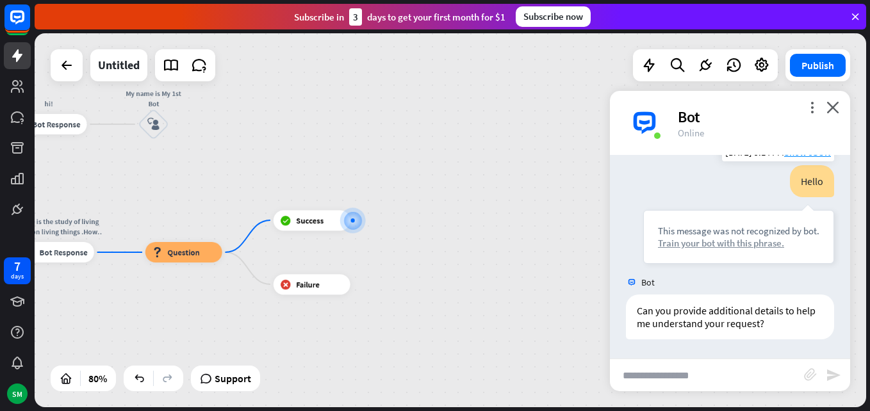
click at [728, 241] on div "Train your bot with this phrase." at bounding box center [738, 243] width 161 height 12
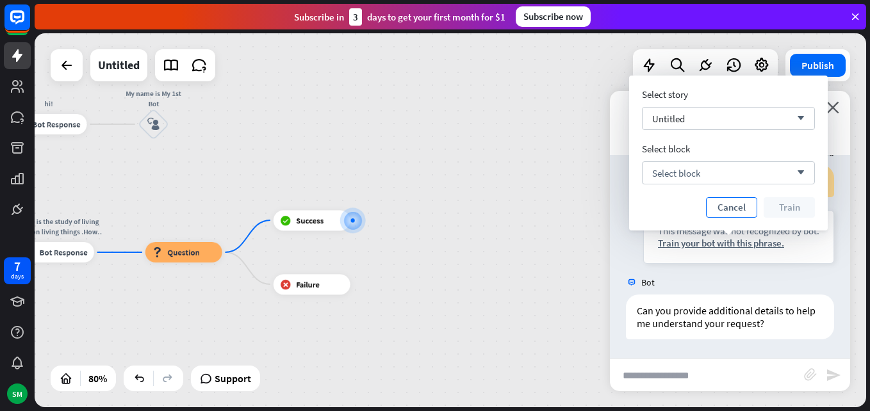
click at [730, 200] on button "Cancel" at bounding box center [731, 207] width 51 height 20
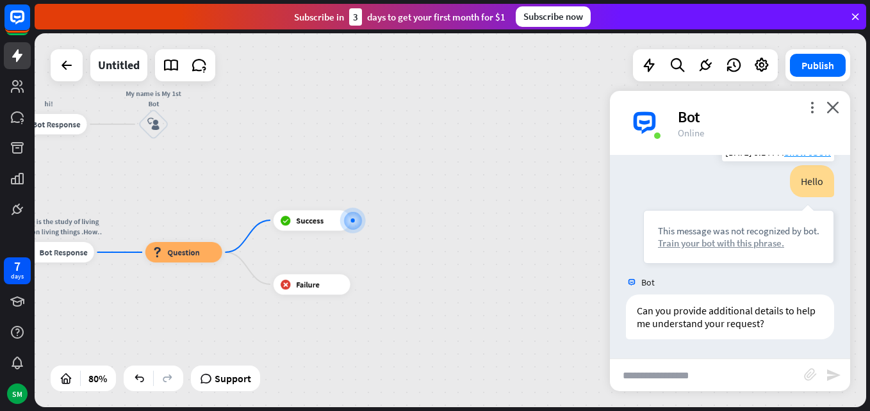
click at [783, 243] on div "Train your bot with this phrase." at bounding box center [738, 243] width 161 height 12
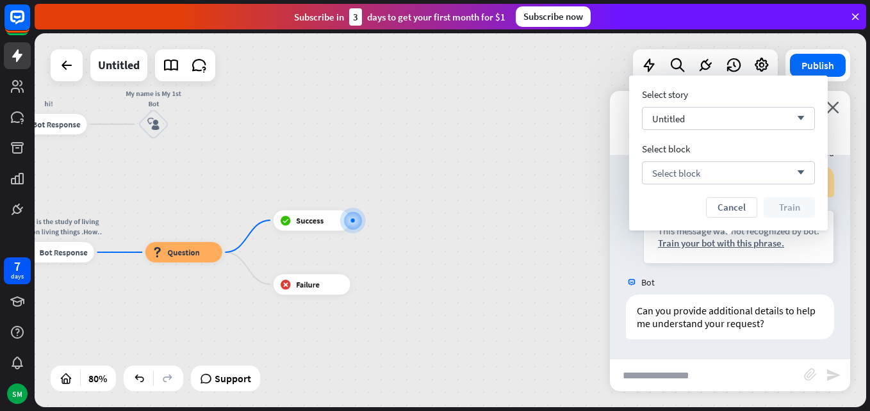
click at [559, 127] on div "My 1st Bot home_2 Start point welcome! How can I help you [DATE]. block_bot_res…" at bounding box center [450, 220] width 831 height 374
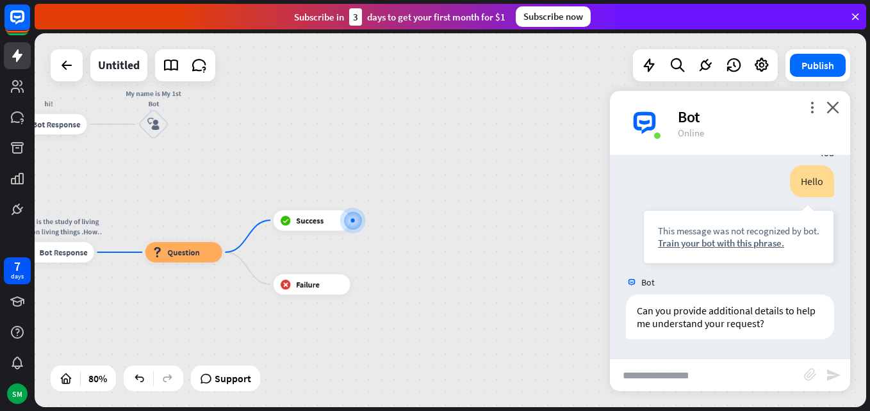
scroll to position [127, 0]
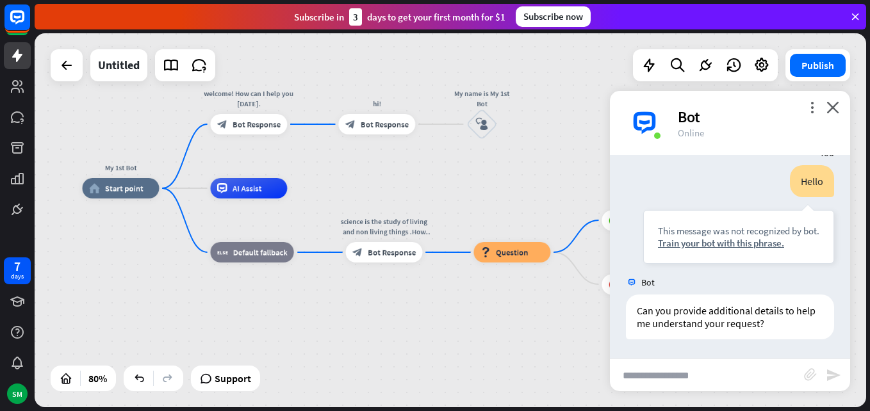
click at [165, 379] on icon at bounding box center [167, 378] width 13 height 13
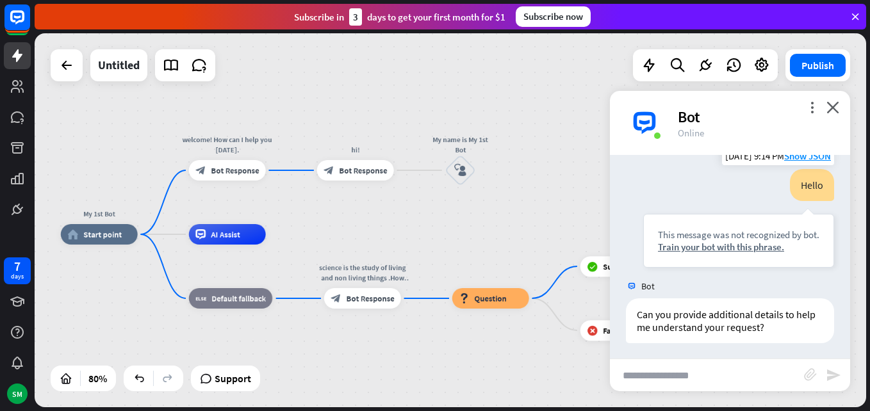
scroll to position [128, 0]
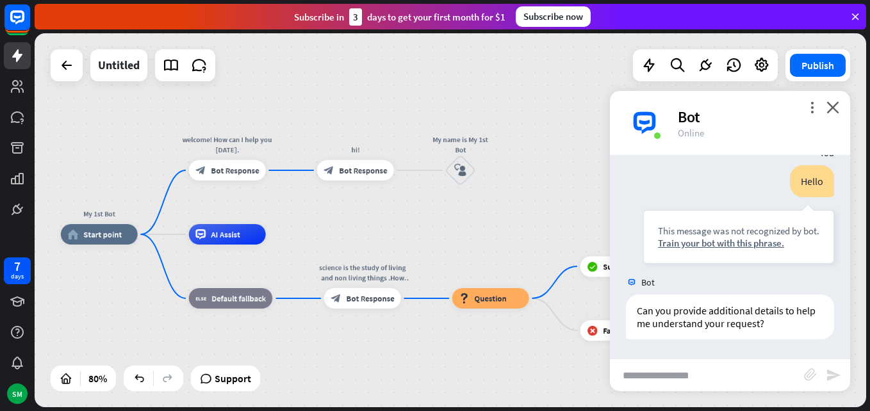
click at [675, 378] on input "text" at bounding box center [707, 375] width 194 height 32
type input "****"
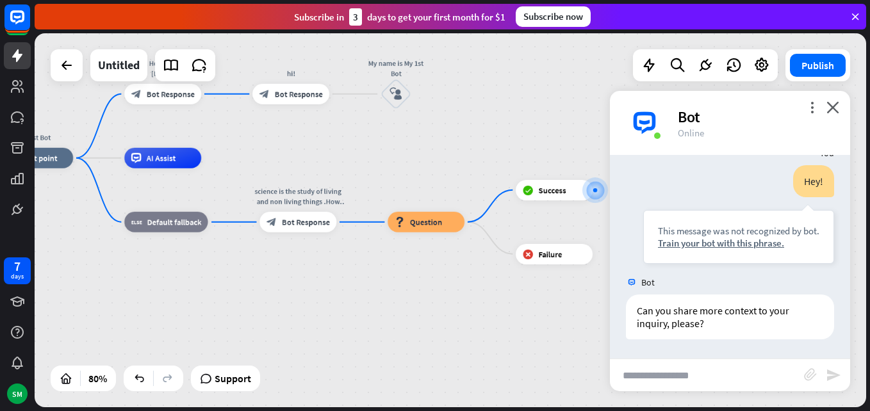
scroll to position [333, 0]
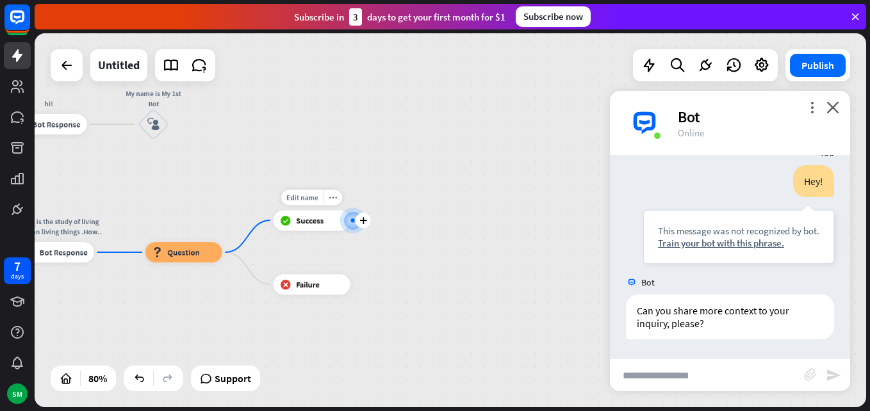
click at [354, 225] on div at bounding box center [353, 220] width 10 height 10
click at [350, 218] on div at bounding box center [353, 220] width 10 height 10
click at [362, 220] on icon "plus" at bounding box center [363, 219] width 8 height 7
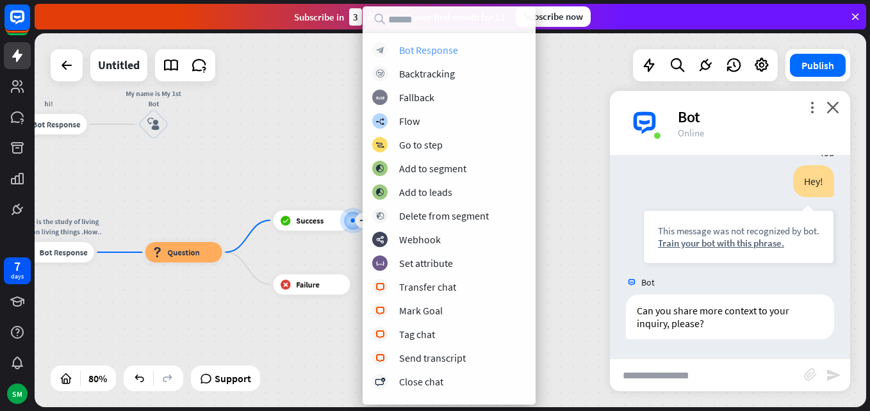
click at [473, 49] on div "block_bot_response Bot Response" at bounding box center [449, 49] width 154 height 15
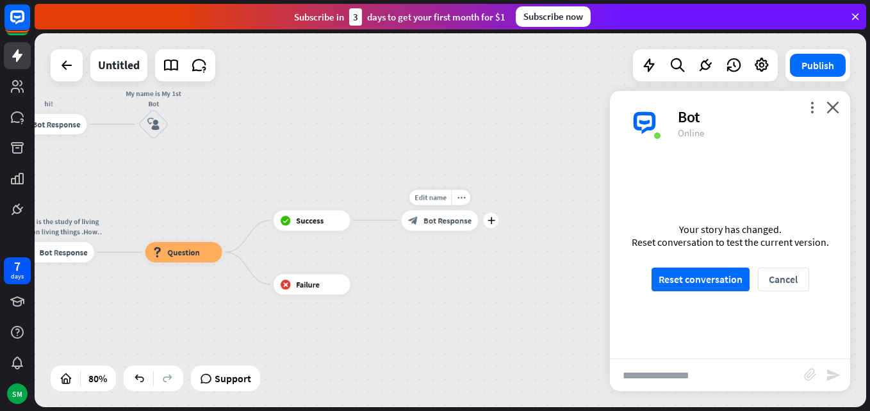
click at [462, 222] on span "Bot Response" at bounding box center [447, 220] width 48 height 10
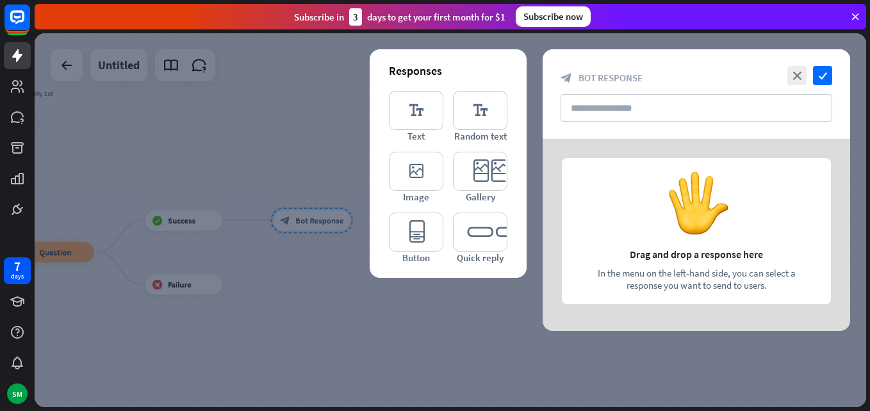
click at [690, 197] on div at bounding box center [695, 235] width 307 height 192
click at [420, 115] on icon "editor_text" at bounding box center [416, 110] width 54 height 39
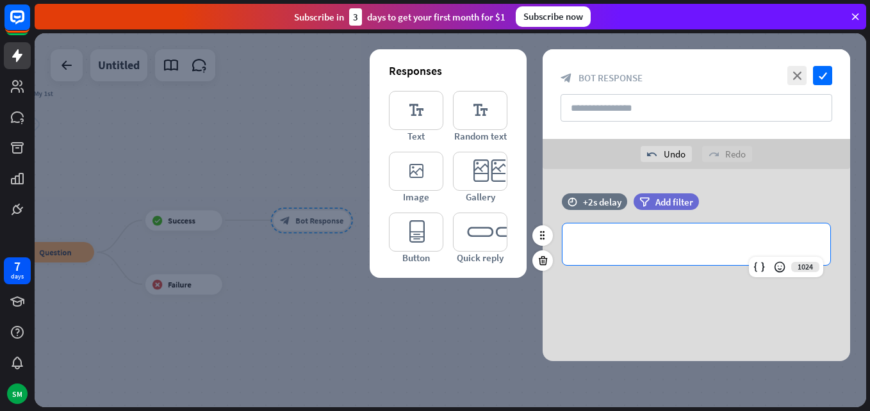
click at [573, 243] on div "**********" at bounding box center [696, 245] width 268 height 42
